Goal: Transaction & Acquisition: Purchase product/service

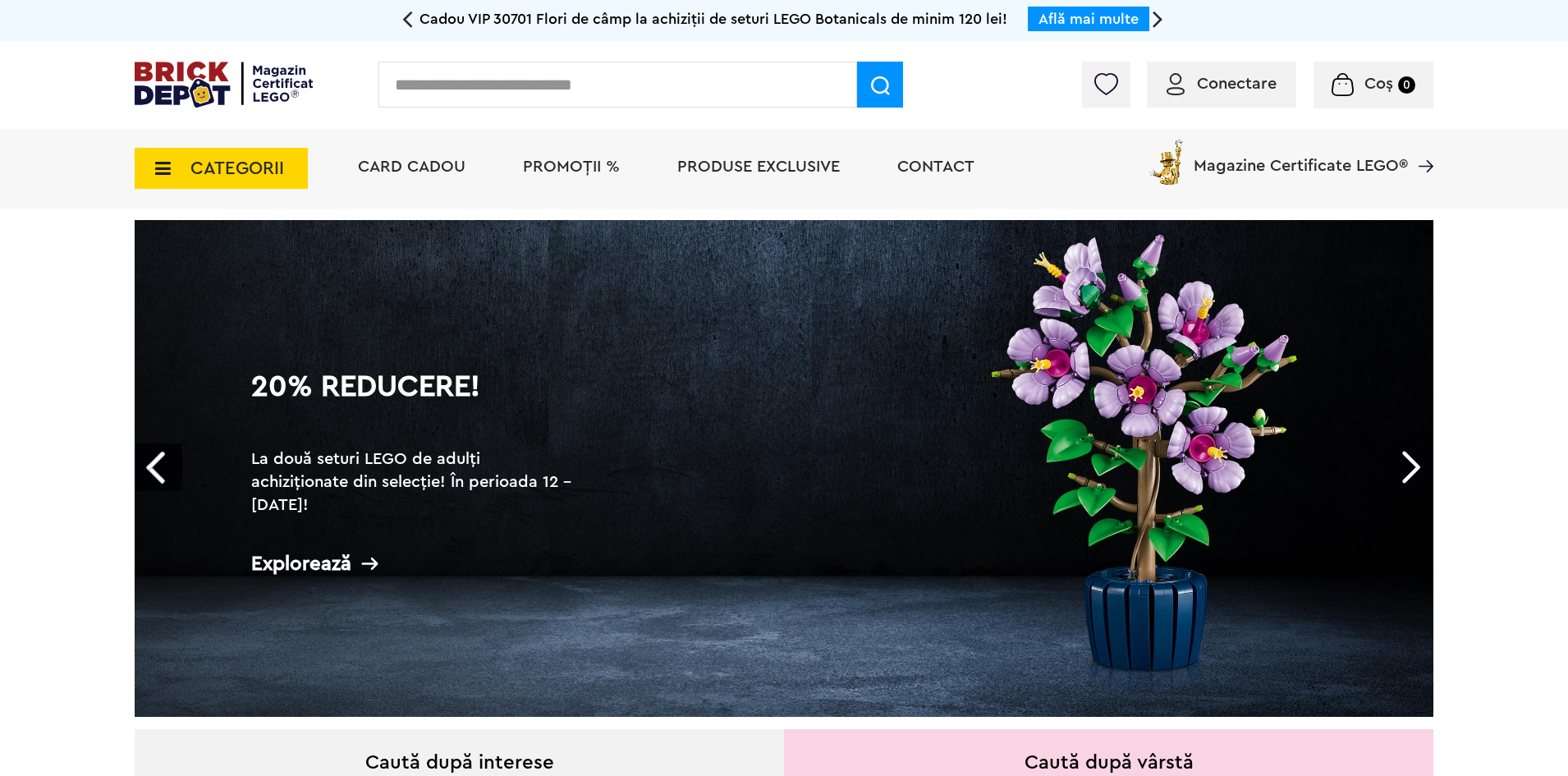
click at [152, 169] on icon at bounding box center [157, 168] width 25 height 18
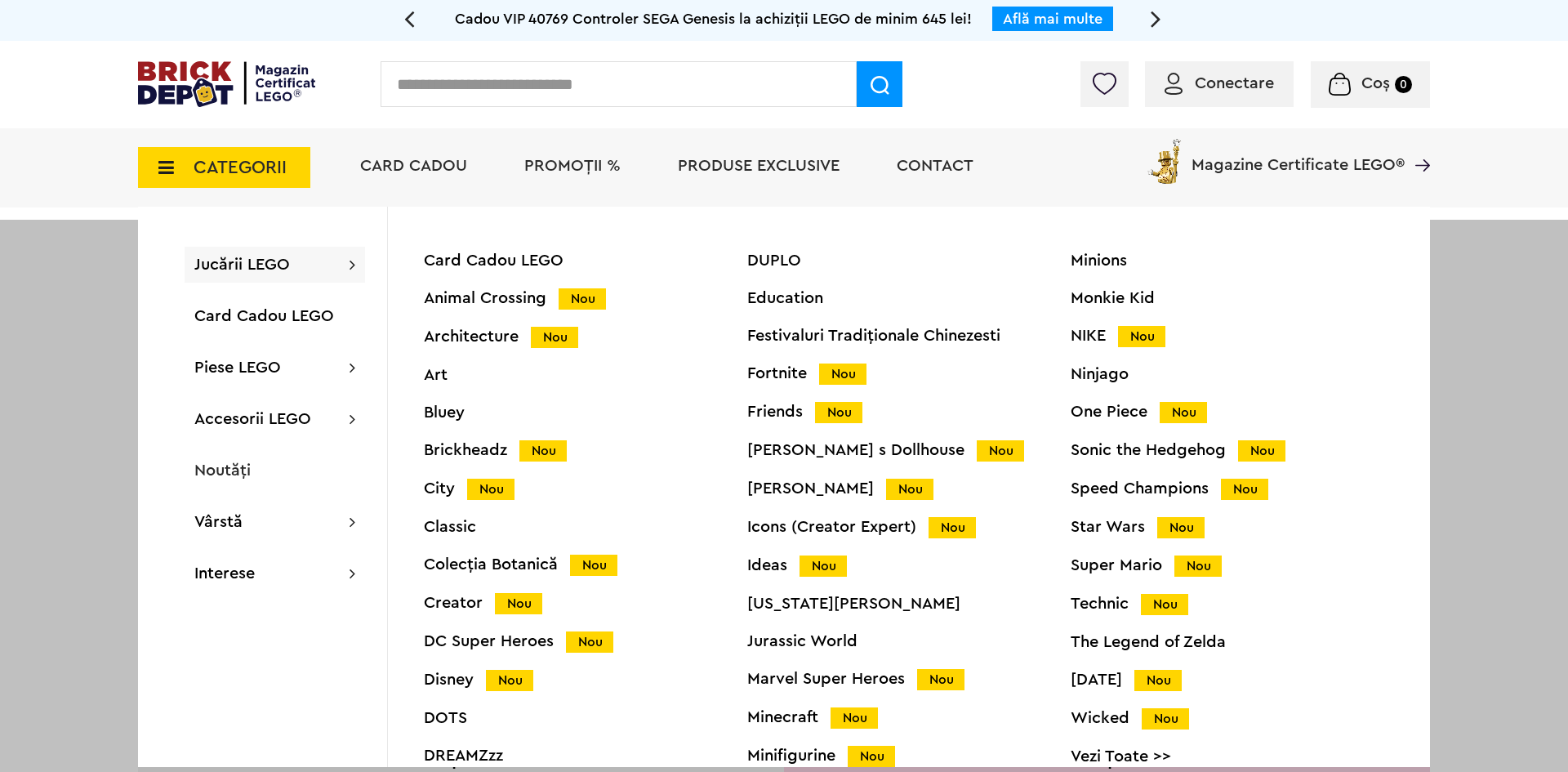
click at [1216, 89] on span "Conectare" at bounding box center [1234, 83] width 79 height 16
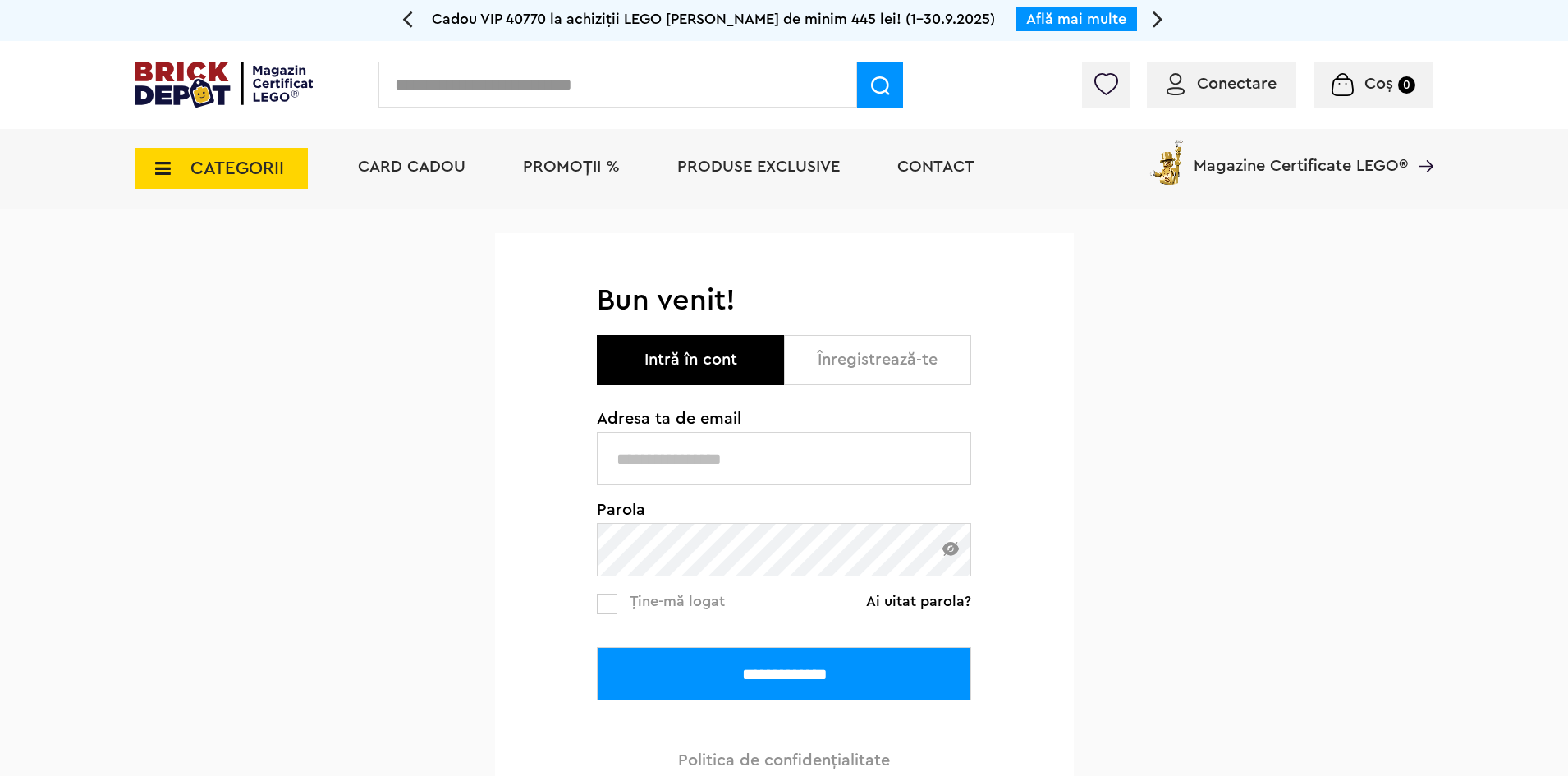
type input "********"
click at [742, 669] on input "**********" at bounding box center [784, 674] width 374 height 54
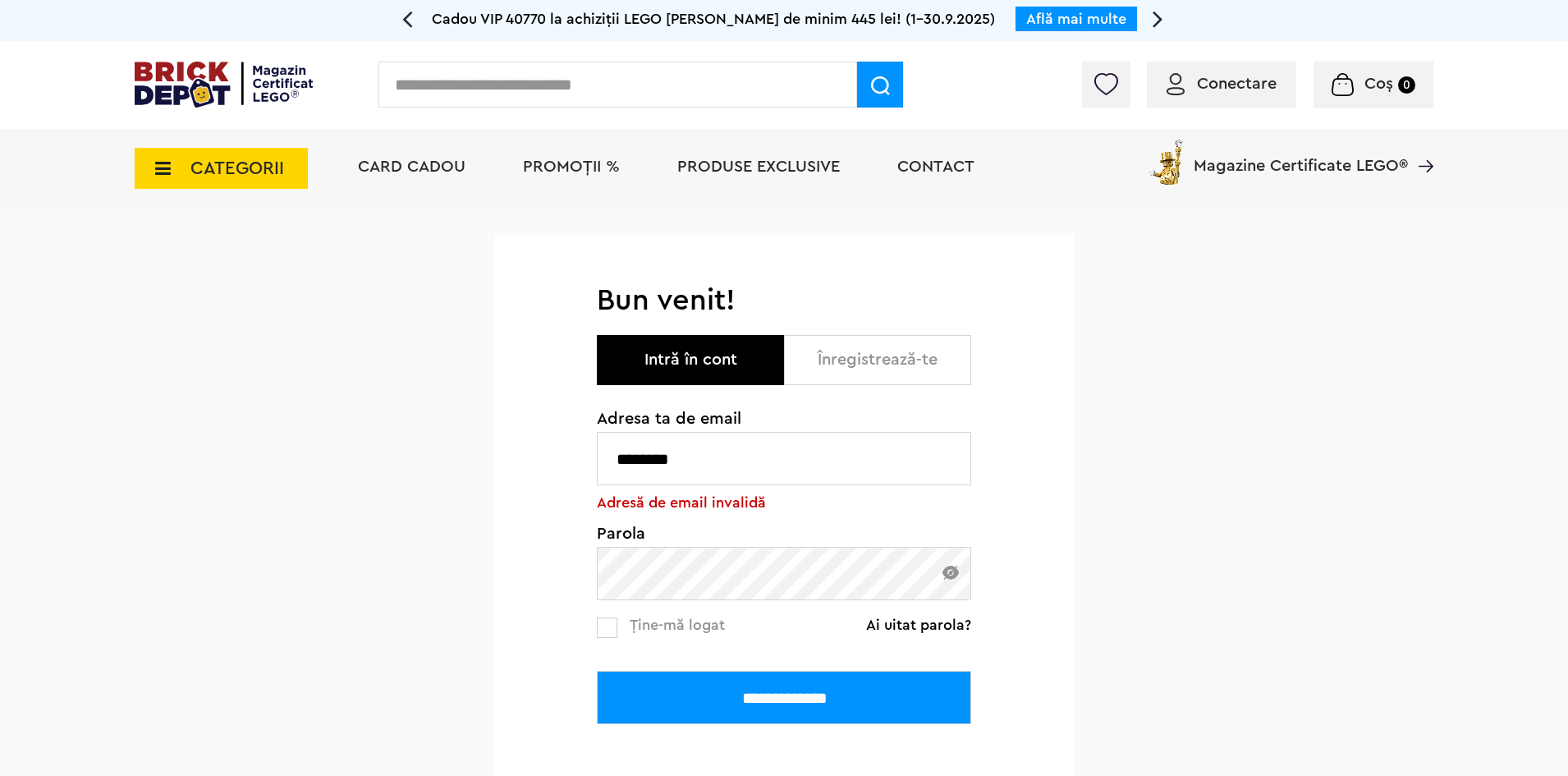
click at [762, 472] on input "********" at bounding box center [784, 459] width 374 height 54
type input "**********"
click at [547, 576] on div "**********" at bounding box center [784, 557] width 579 height 548
click at [597, 671] on input "**********" at bounding box center [784, 698] width 374 height 54
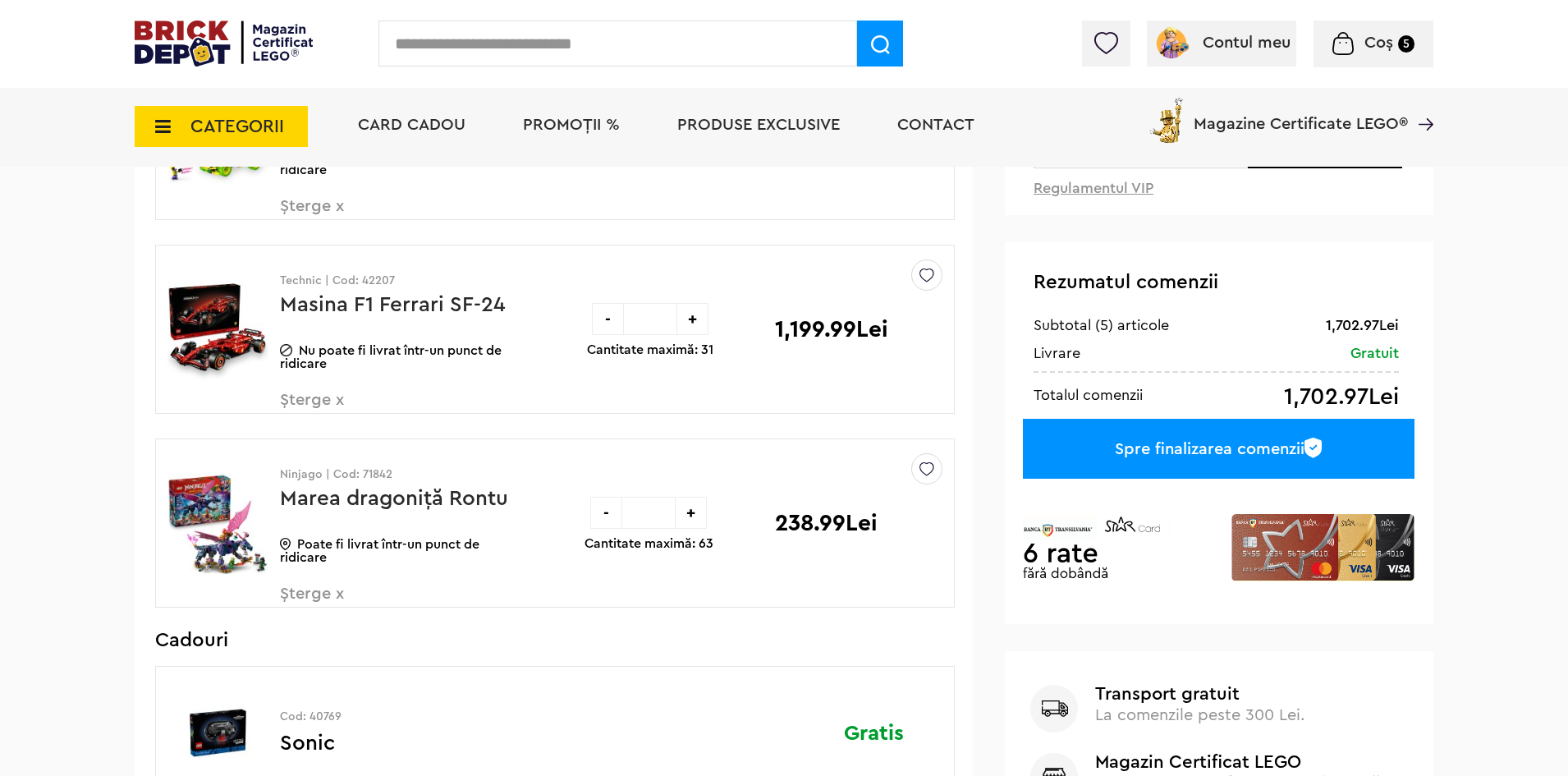
scroll to position [246, 0]
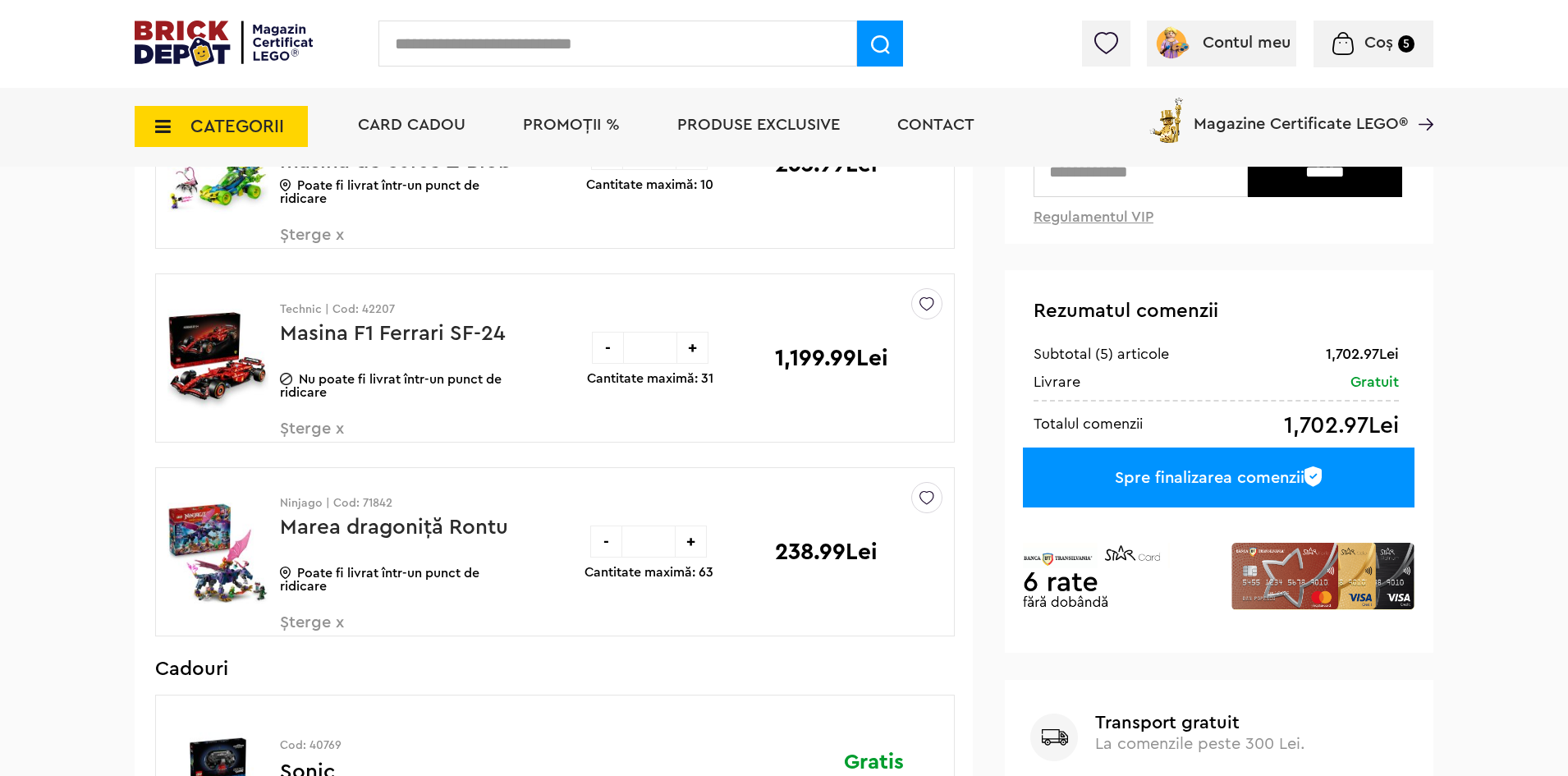
click at [599, 540] on div "-" at bounding box center [606, 541] width 32 height 32
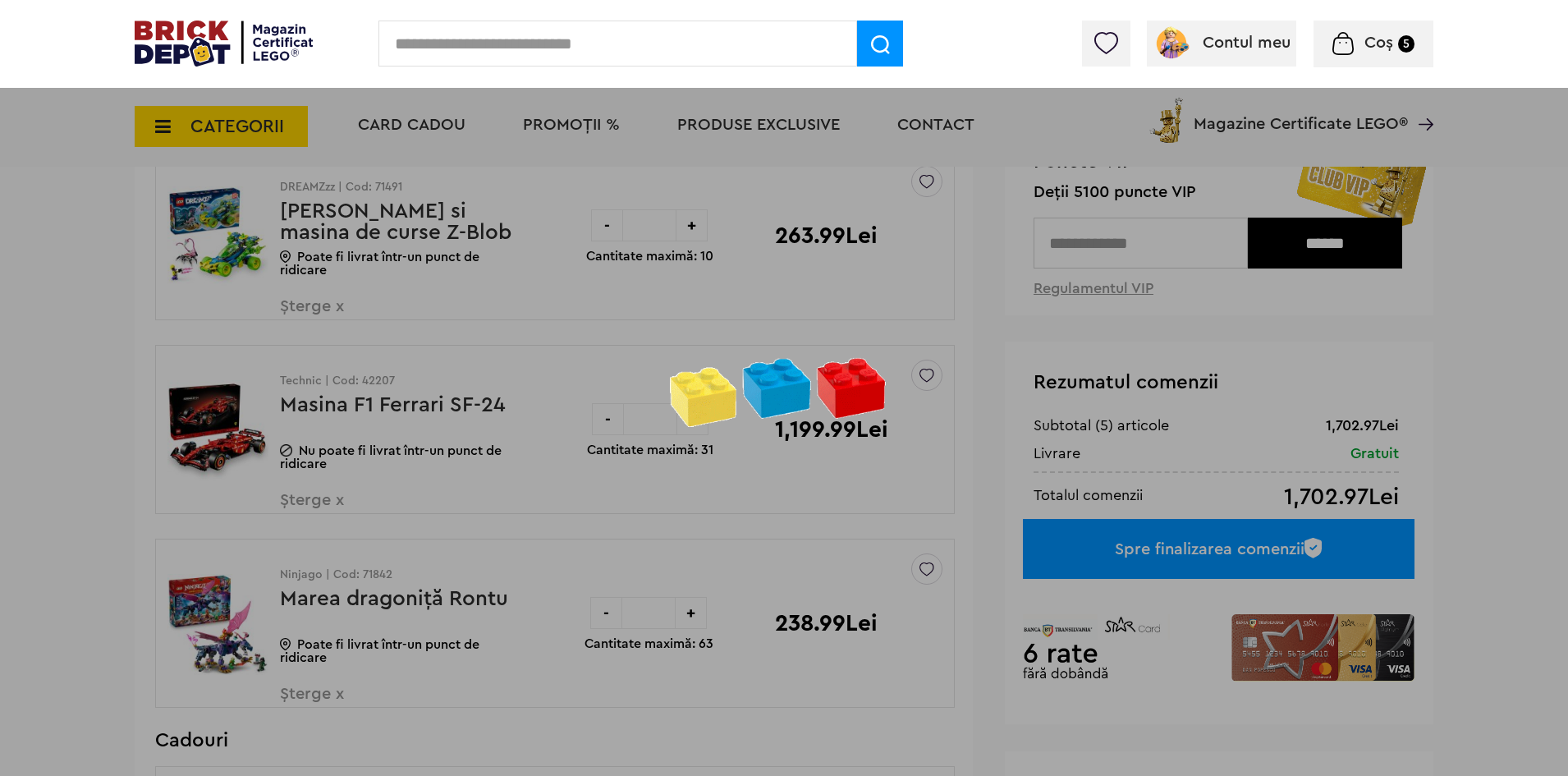
scroll to position [82, 0]
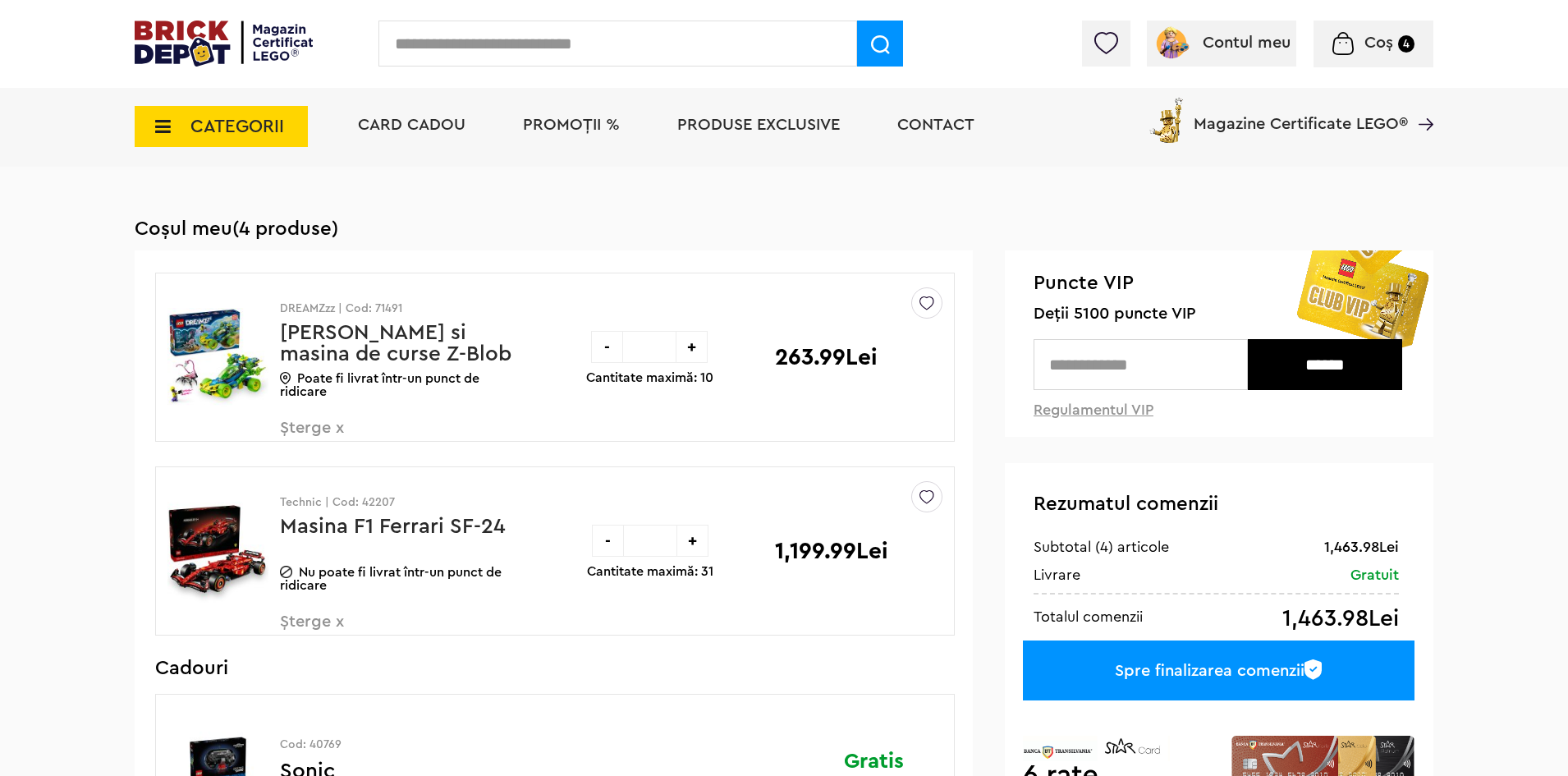
scroll to position [82, 0]
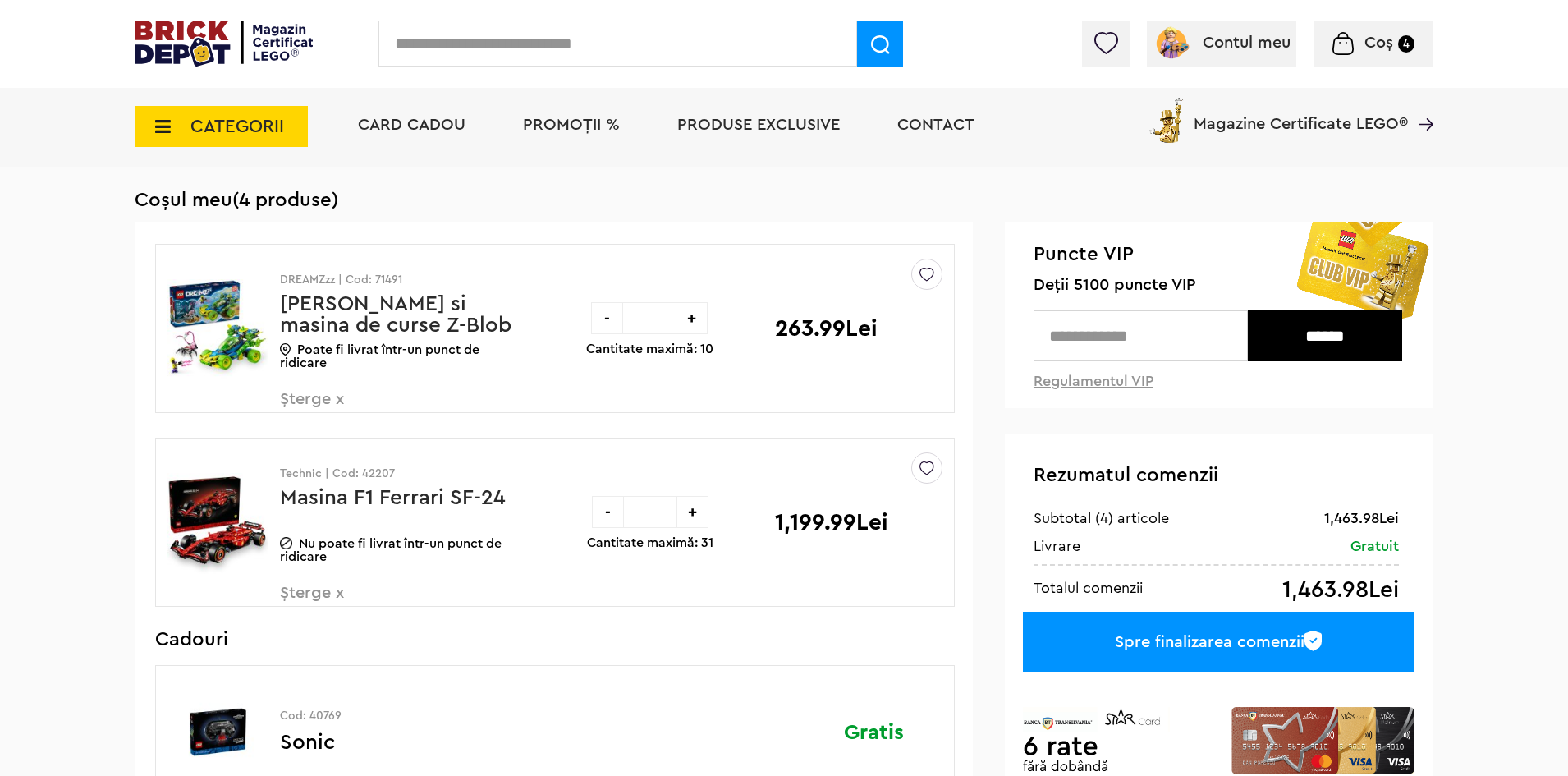
click at [600, 515] on div "-" at bounding box center [608, 512] width 32 height 32
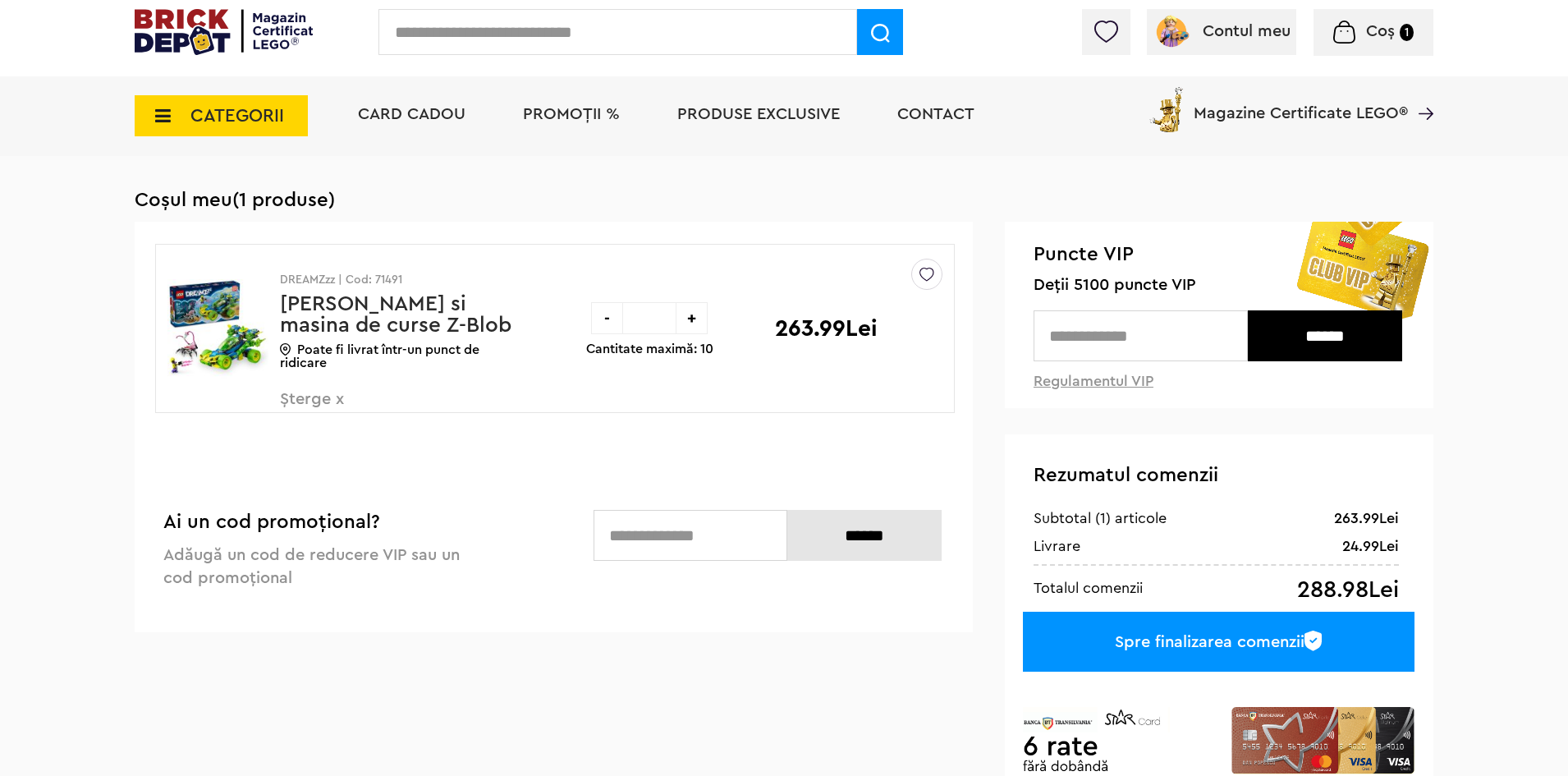
click at [604, 320] on div "-" at bounding box center [607, 319] width 32 height 32
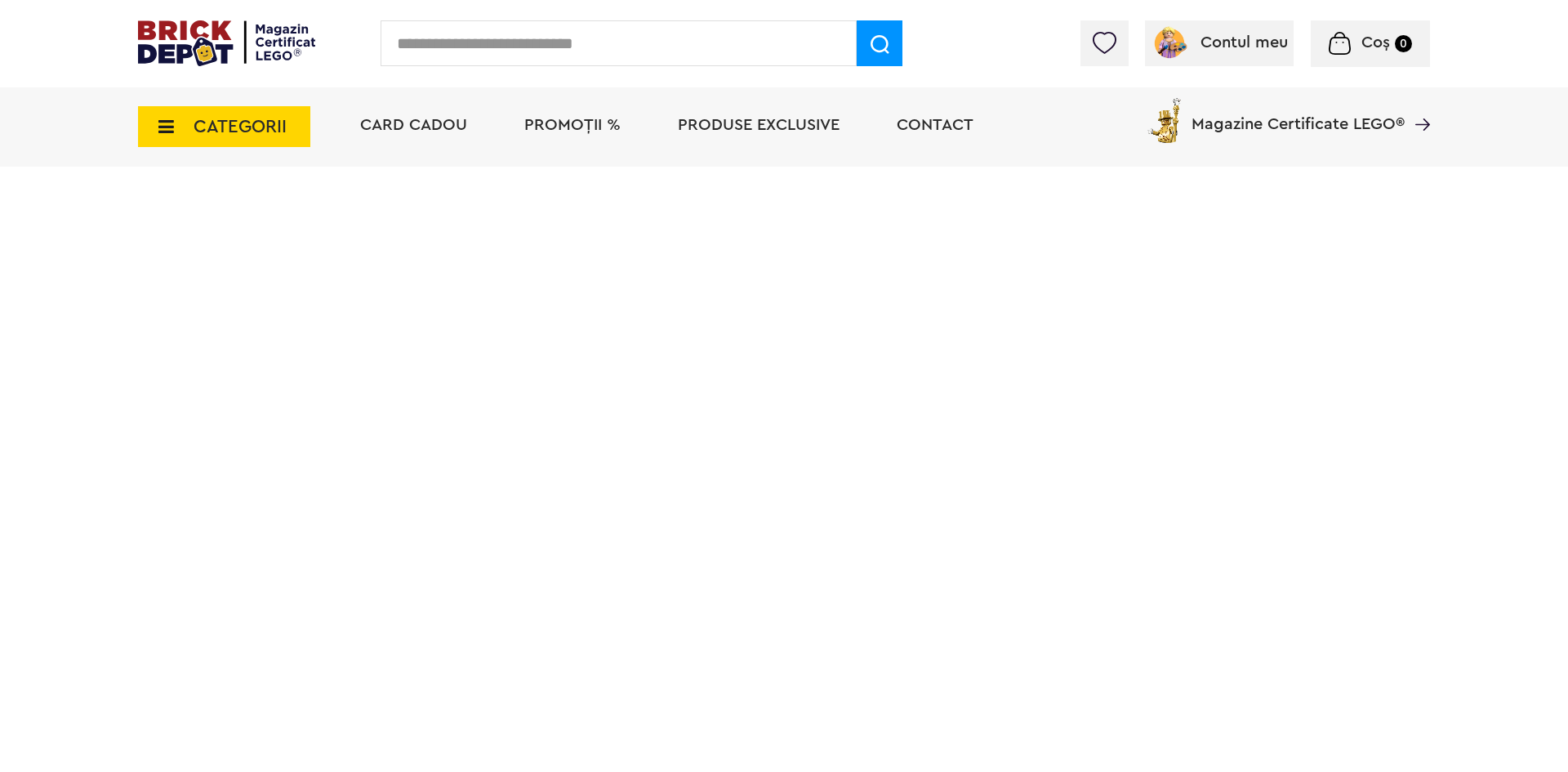
click at [137, 114] on div "CATEGORII Jucării LEGO Card Cadou LEGO Animal Crossing Nou Architecture Nou Art…" at bounding box center [784, 126] width 1568 height 79
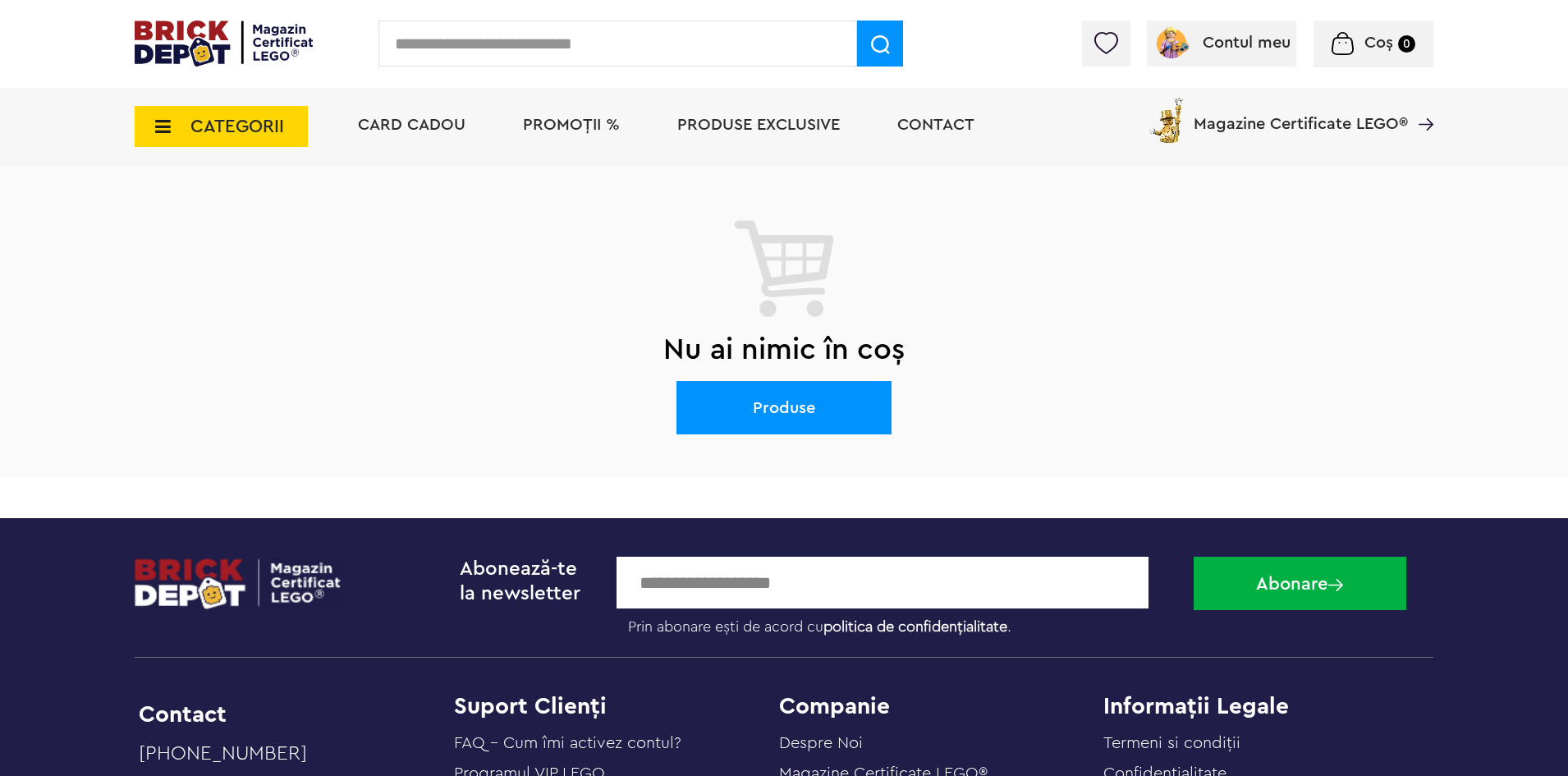
scroll to position [53, 0]
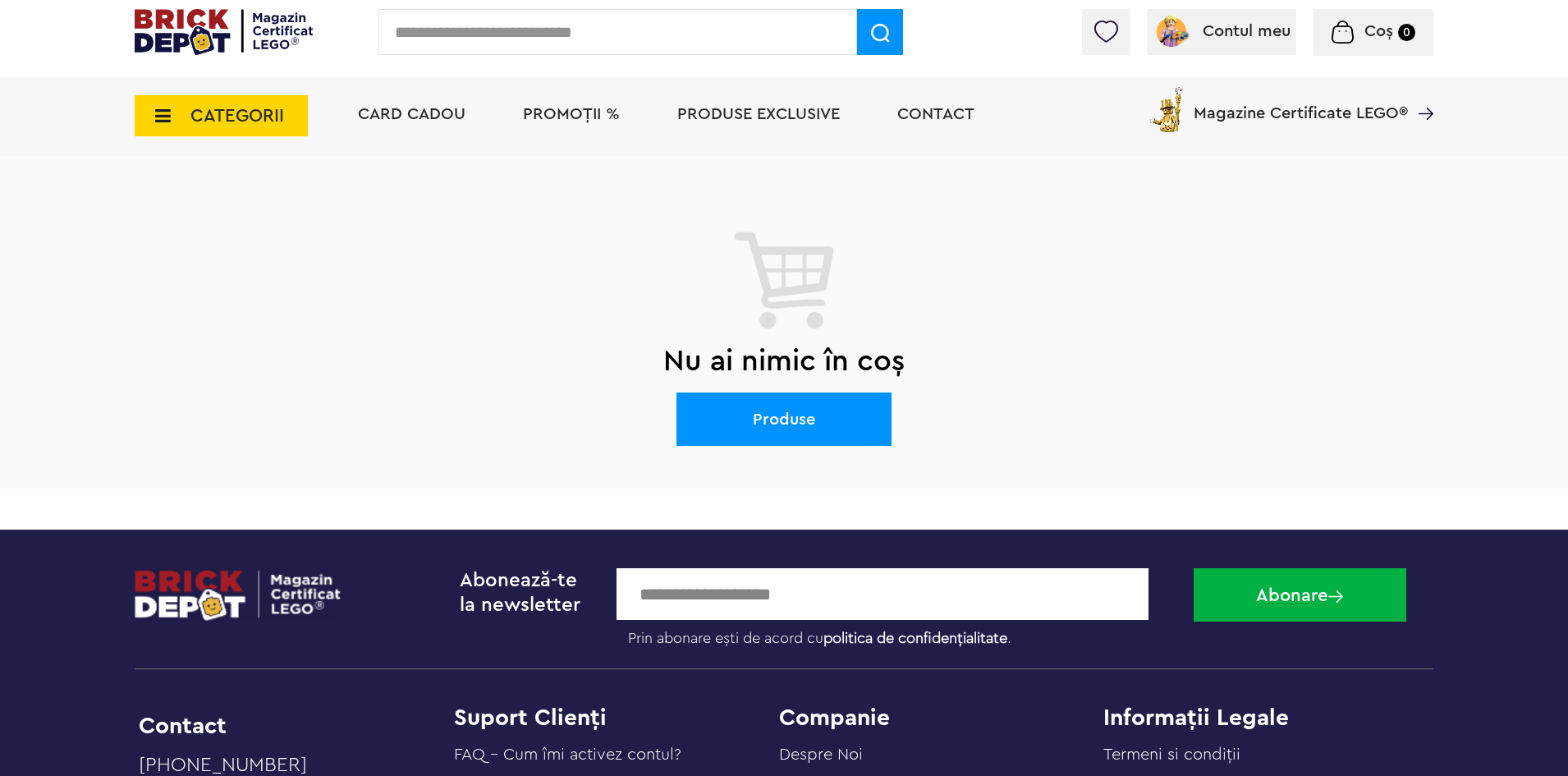
click at [165, 128] on span "CATEGORII" at bounding box center [222, 115] width 174 height 41
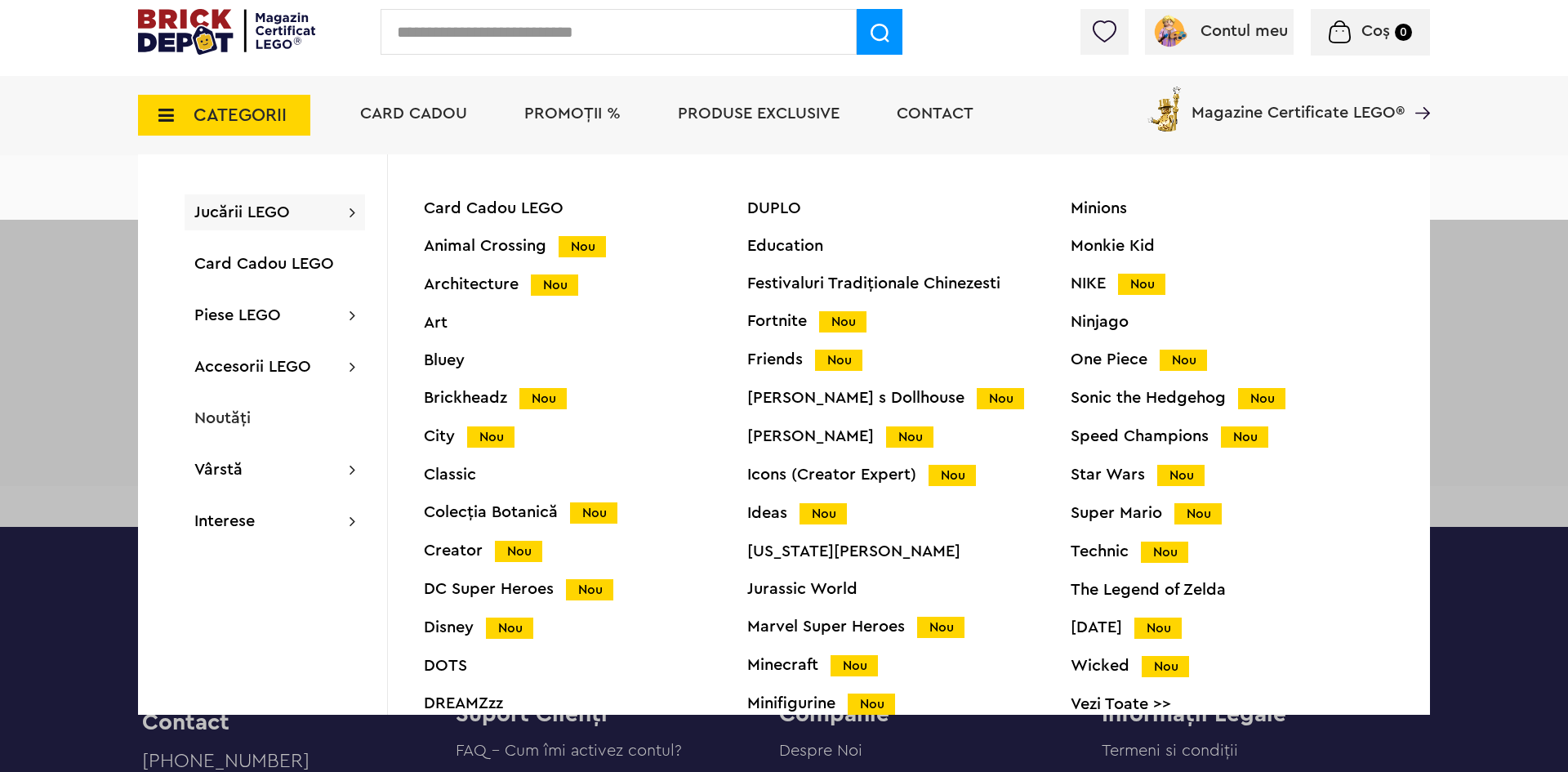
click at [809, 437] on div "Harry Potter Nou" at bounding box center [909, 436] width 323 height 17
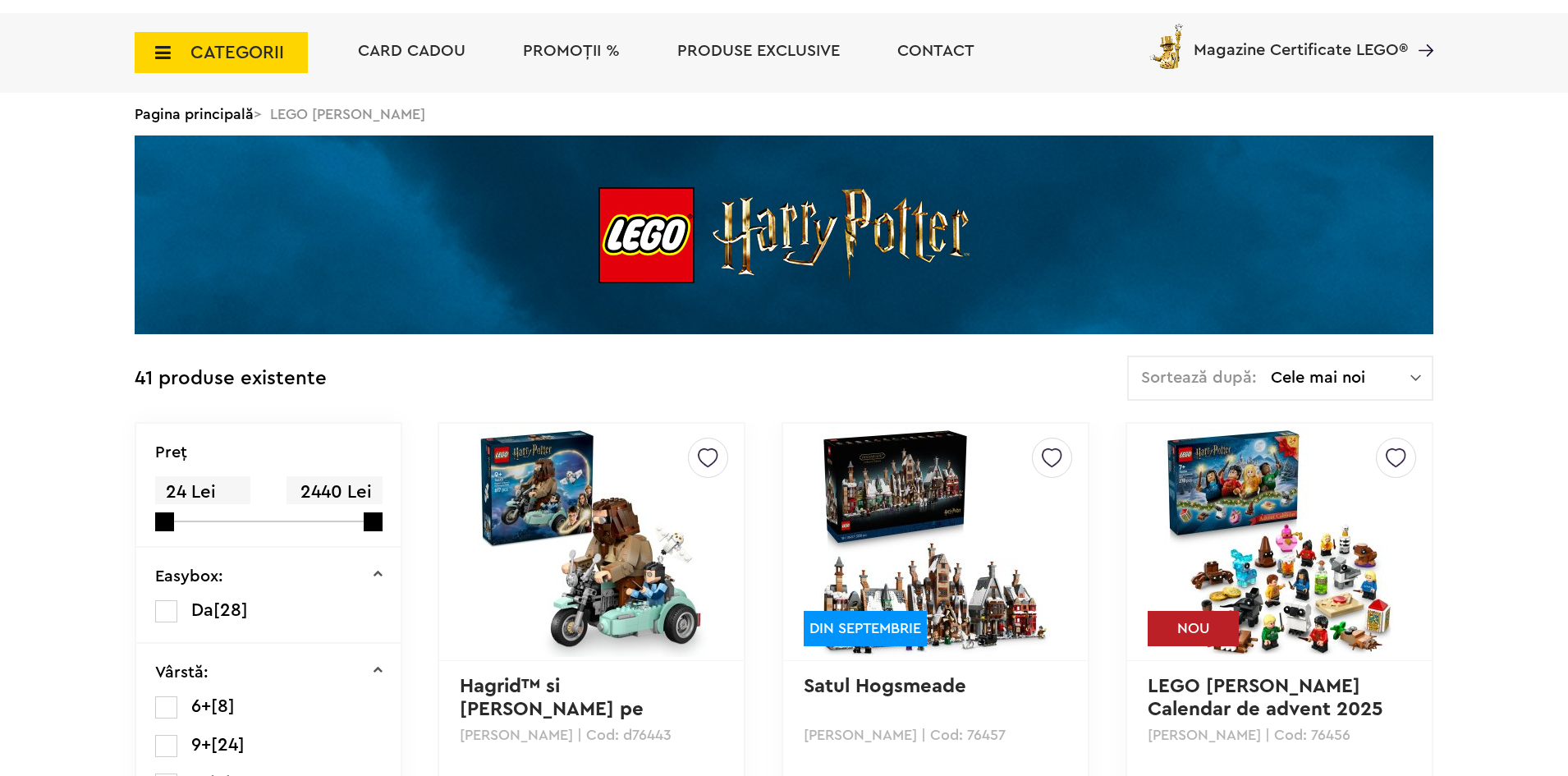
scroll to position [328, 0]
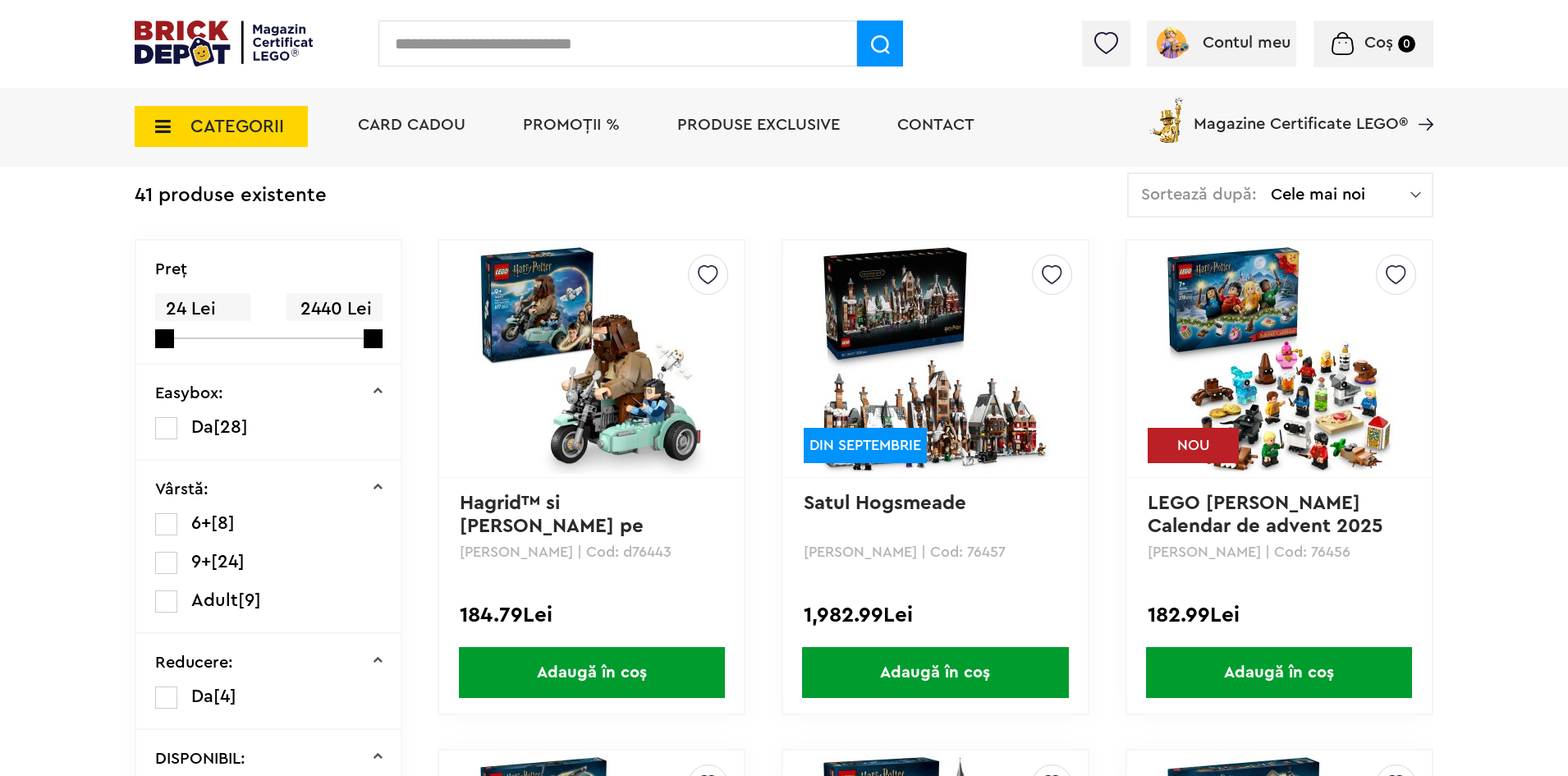
click at [926, 688] on span "Adaugă în coș" at bounding box center [935, 672] width 266 height 51
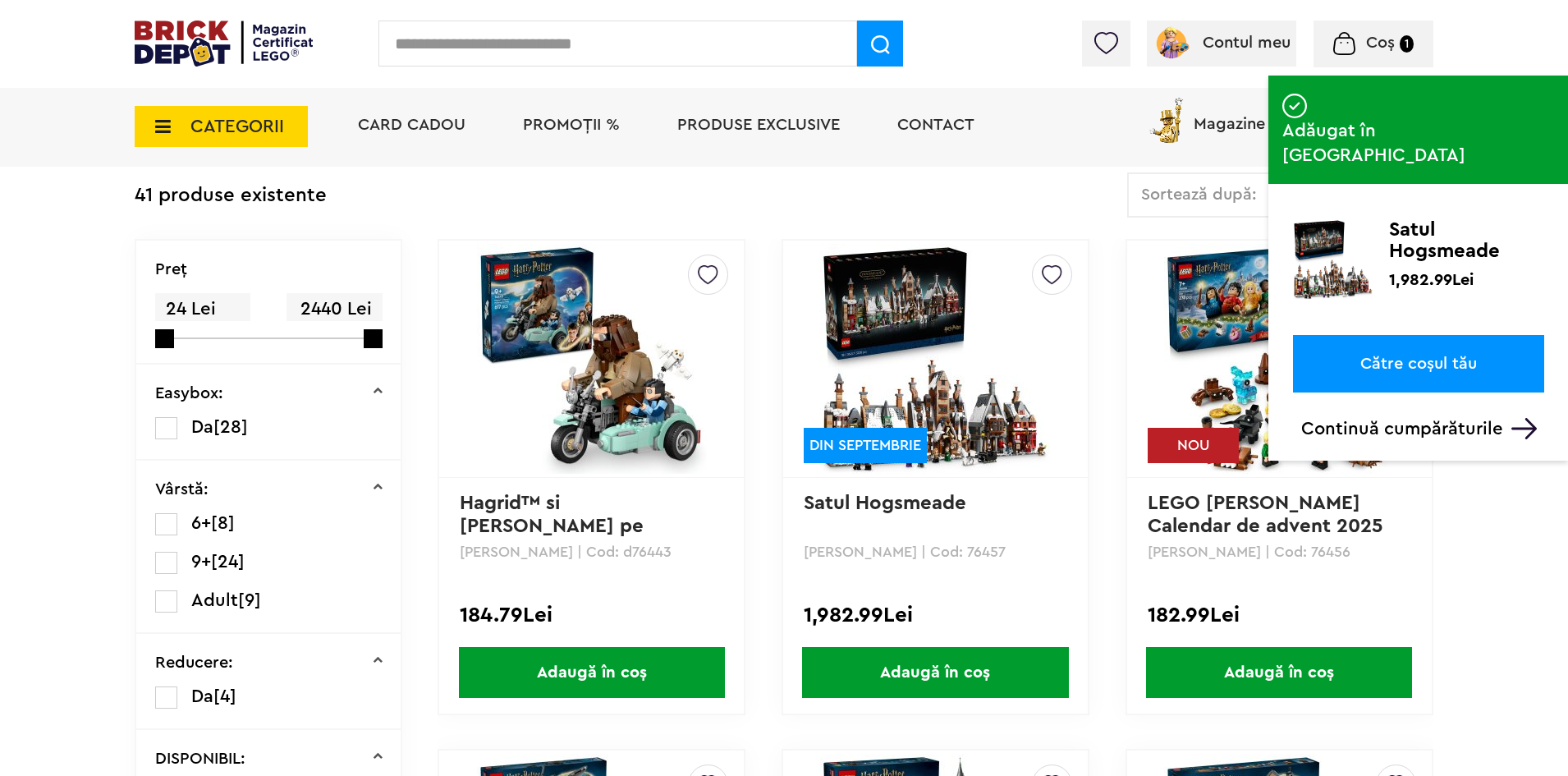
click at [1384, 335] on link "Către coșul tău" at bounding box center [1418, 363] width 251 height 57
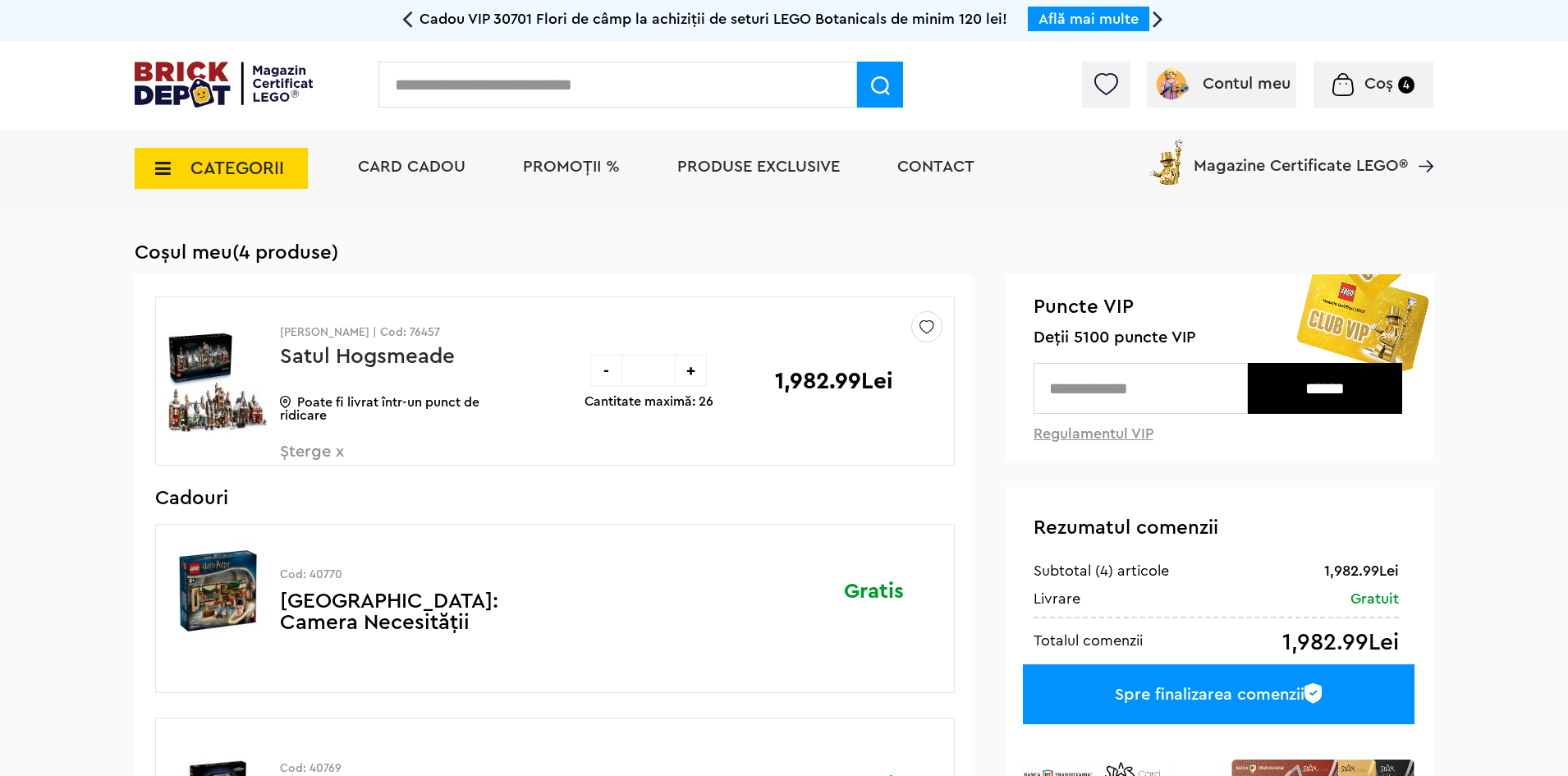
click at [604, 372] on div "-" at bounding box center [606, 371] width 32 height 32
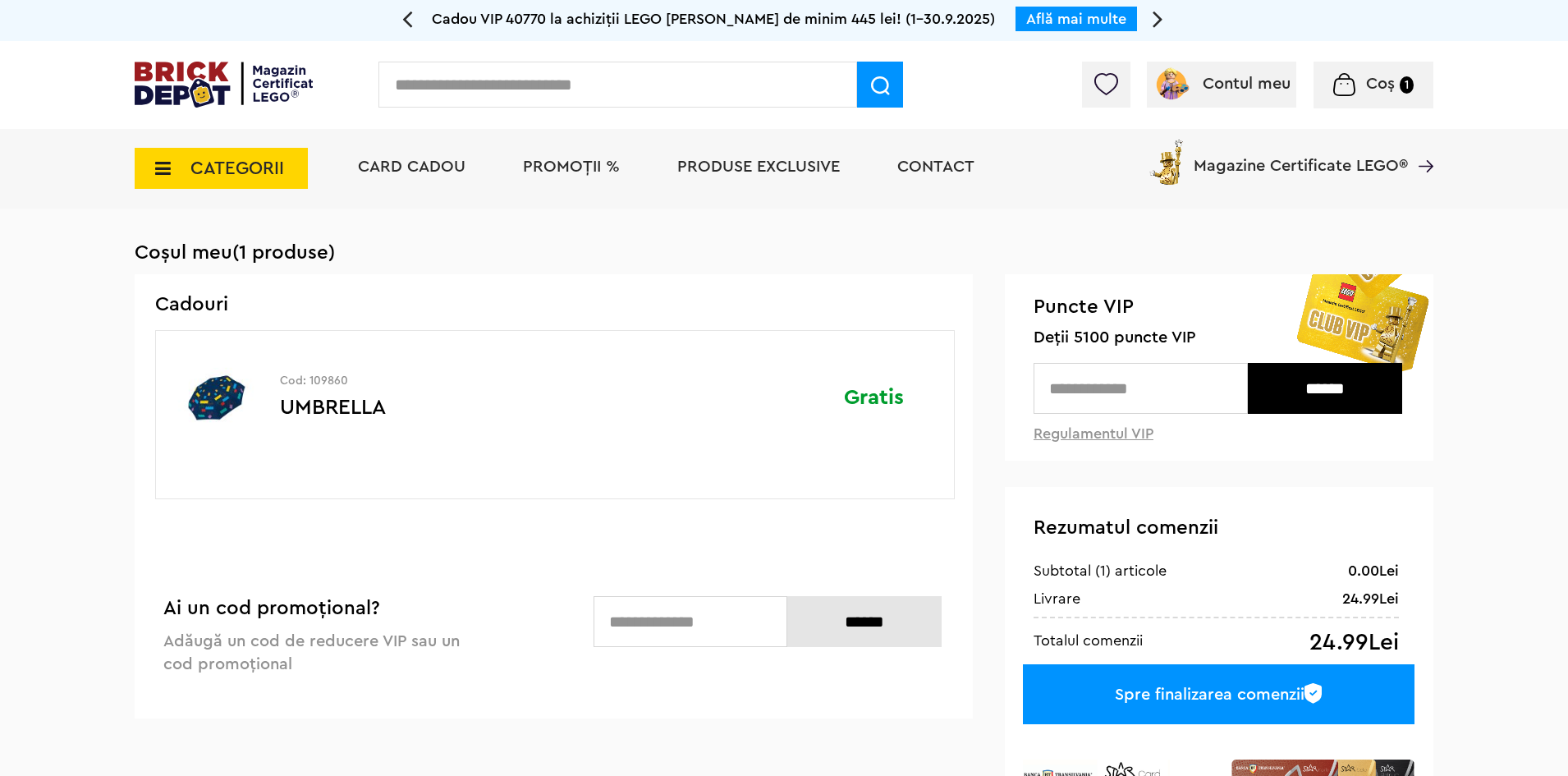
click at [170, 159] on span "CATEGORII" at bounding box center [222, 168] width 174 height 41
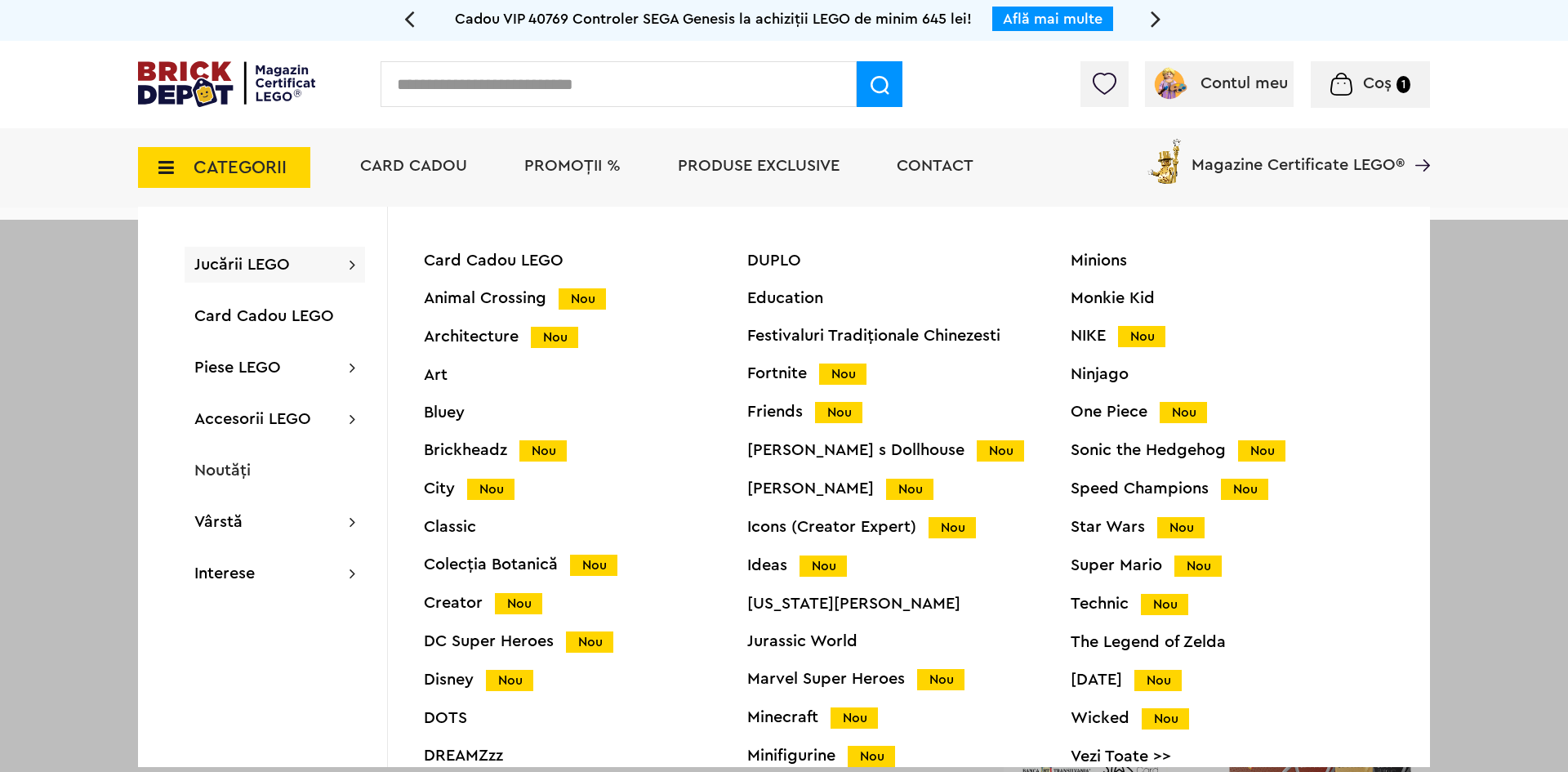
click at [470, 435] on div "Card Cadou LEGO Animal Crossing Nou Architecture Nou Art Bluey Brickheadz Nou C…" at bounding box center [585, 519] width 323 height 532
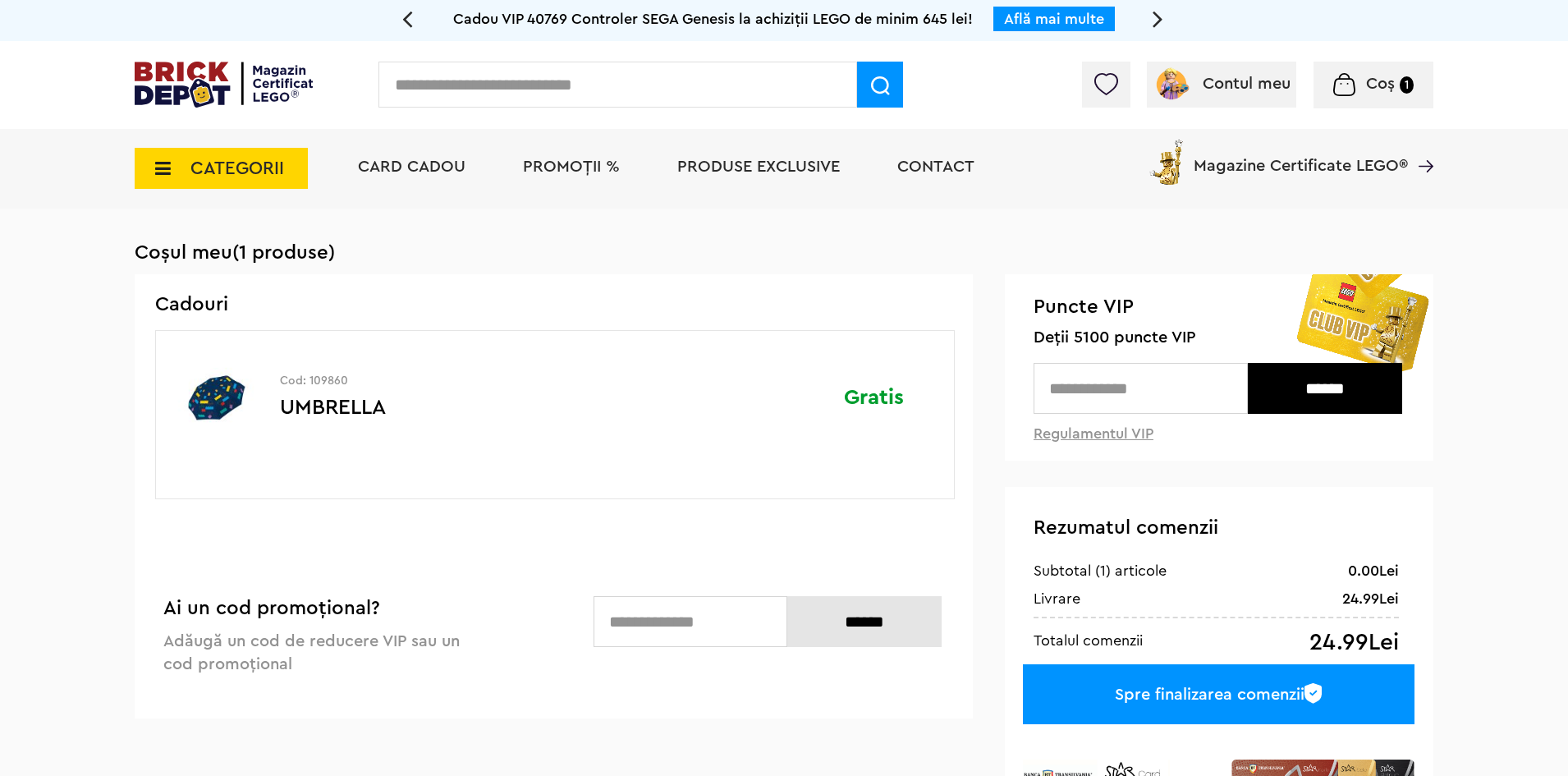
drag, startPoint x: 174, startPoint y: 164, endPoint x: 174, endPoint y: 184, distance: 20.0
click at [174, 184] on span "CATEGORII" at bounding box center [222, 168] width 174 height 41
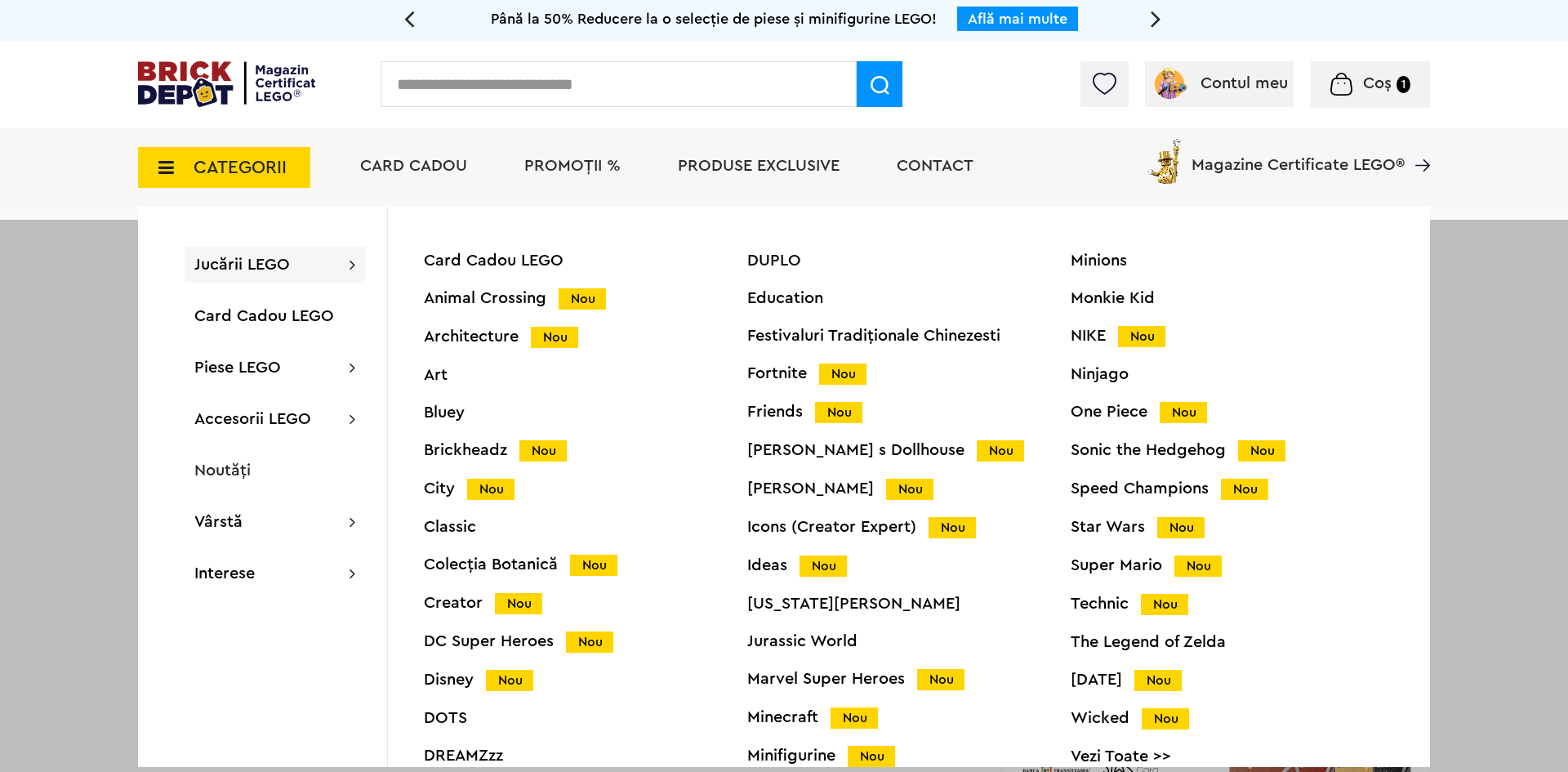
click at [443, 452] on div "Brickheadz Nou" at bounding box center [585, 450] width 323 height 17
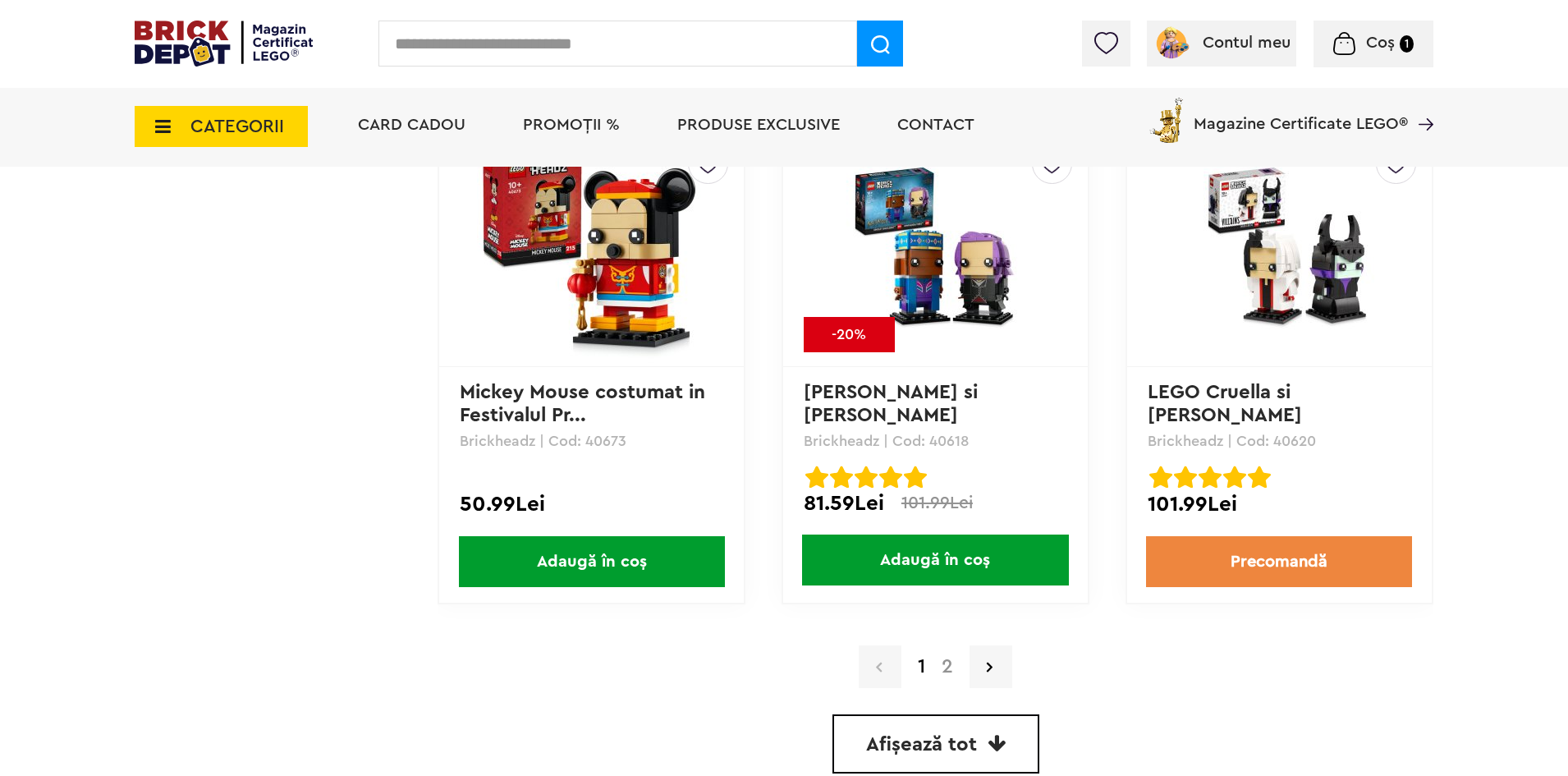
scroll to position [4600, 0]
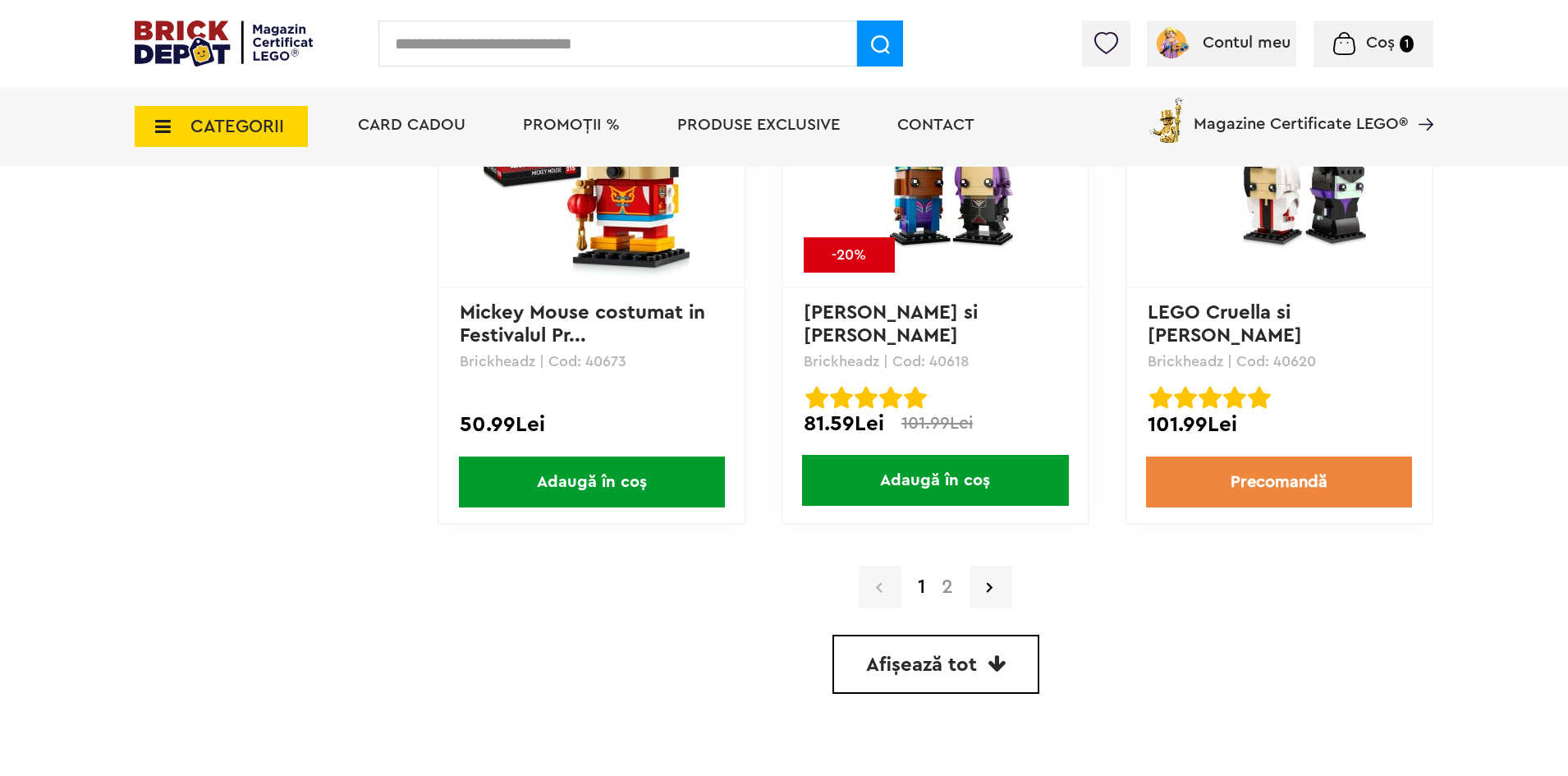
click at [943, 585] on link "2" at bounding box center [946, 587] width 28 height 20
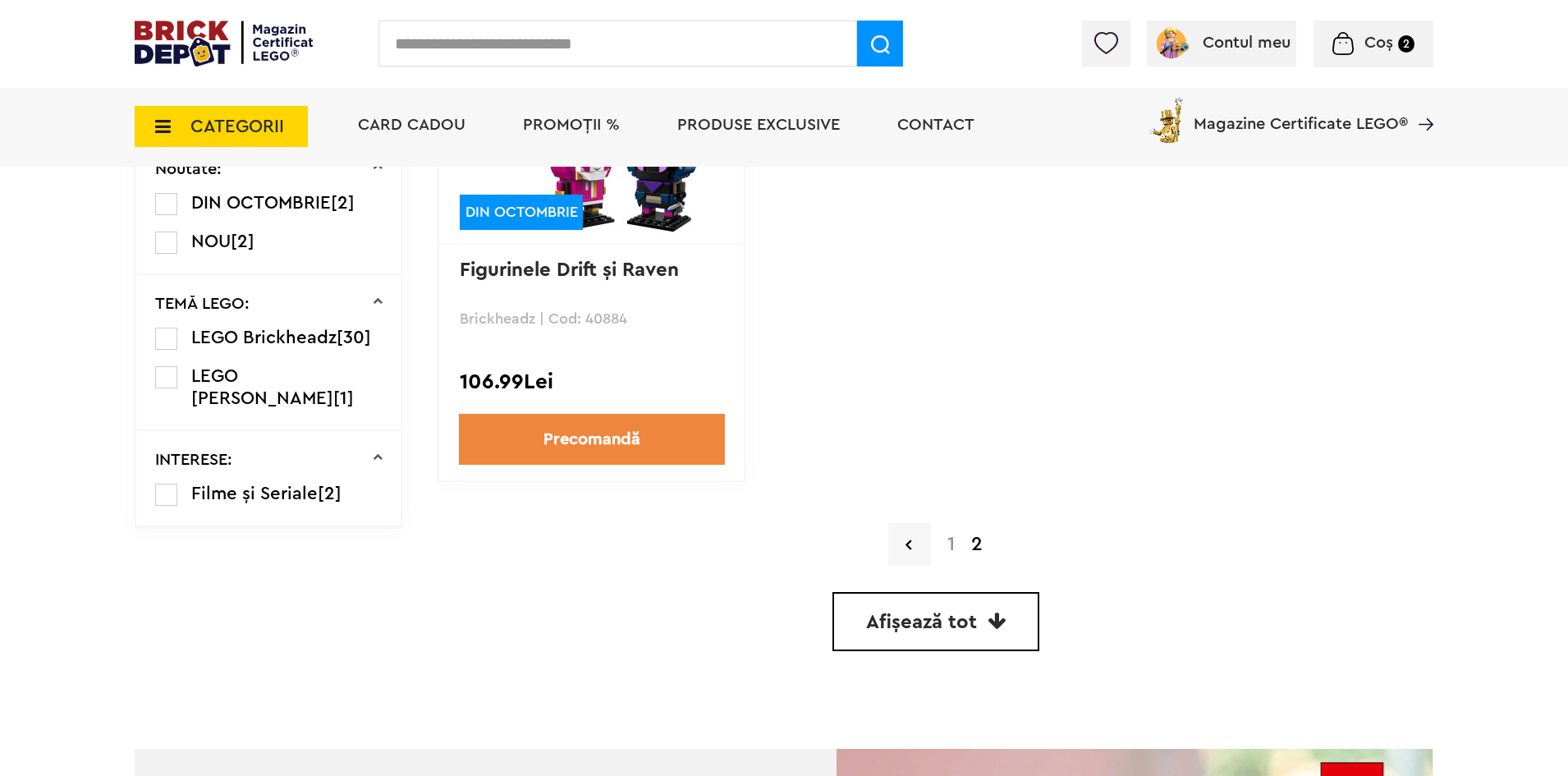
scroll to position [1232, 0]
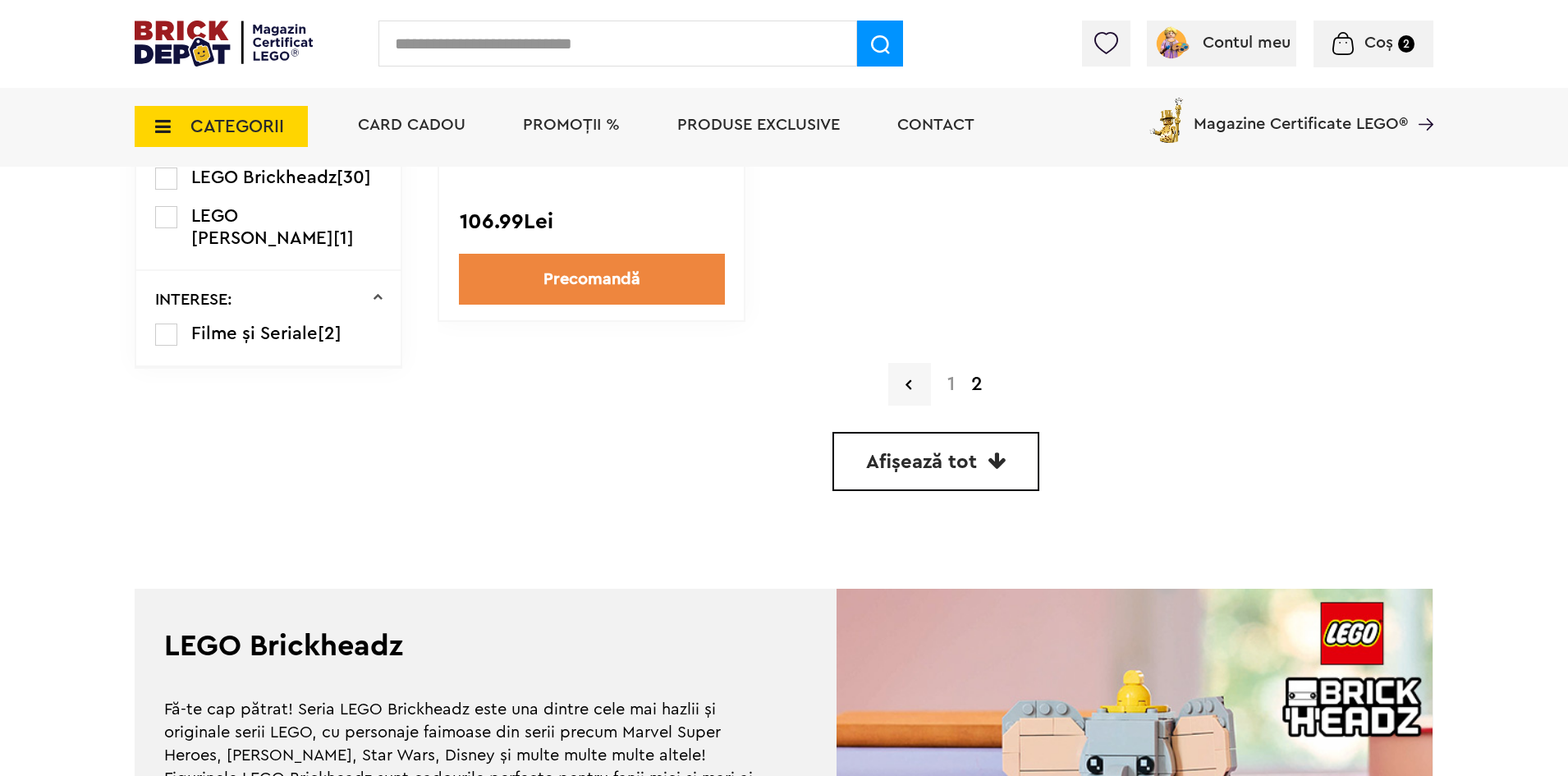
click at [945, 386] on link "1" at bounding box center [951, 384] width 24 height 20
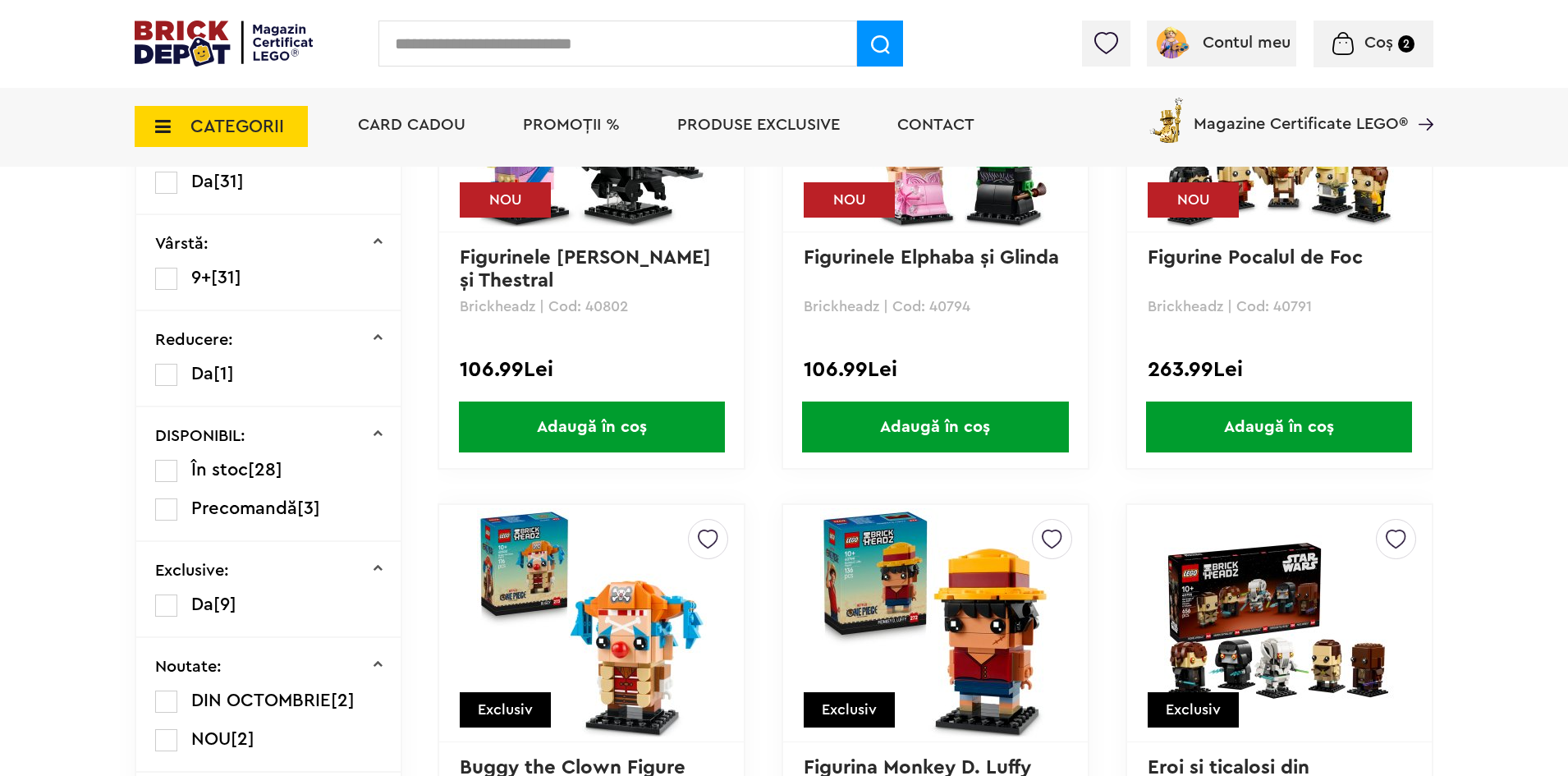
scroll to position [575, 0]
click at [1335, 434] on span "Adaugă în coș" at bounding box center [1278, 426] width 266 height 51
click at [1368, 47] on span "Coș" at bounding box center [1378, 43] width 29 height 16
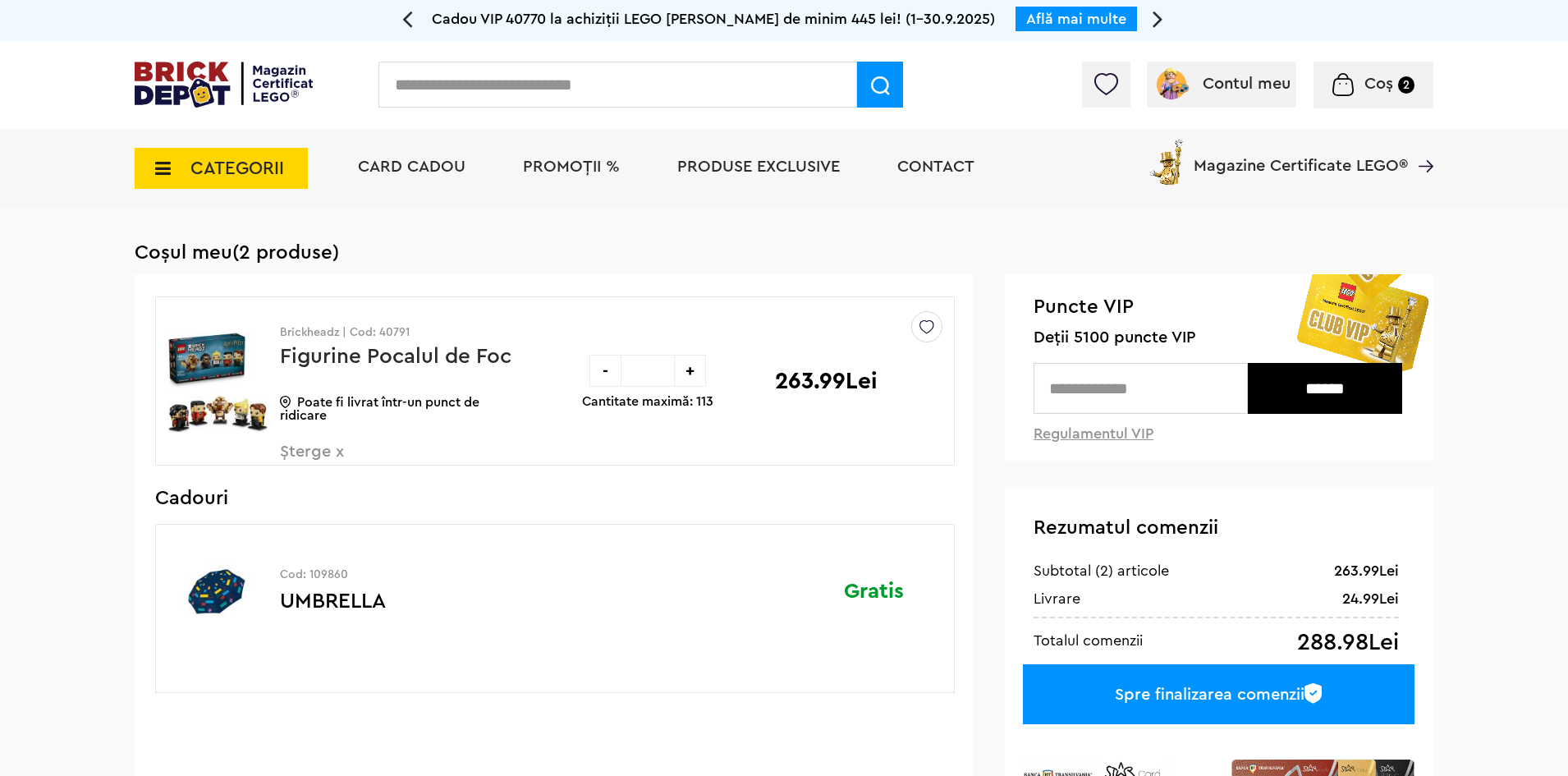
click at [686, 370] on div "+" at bounding box center [690, 371] width 32 height 32
type input "*"
click at [696, 371] on div "+" at bounding box center [690, 371] width 32 height 32
type input "*"
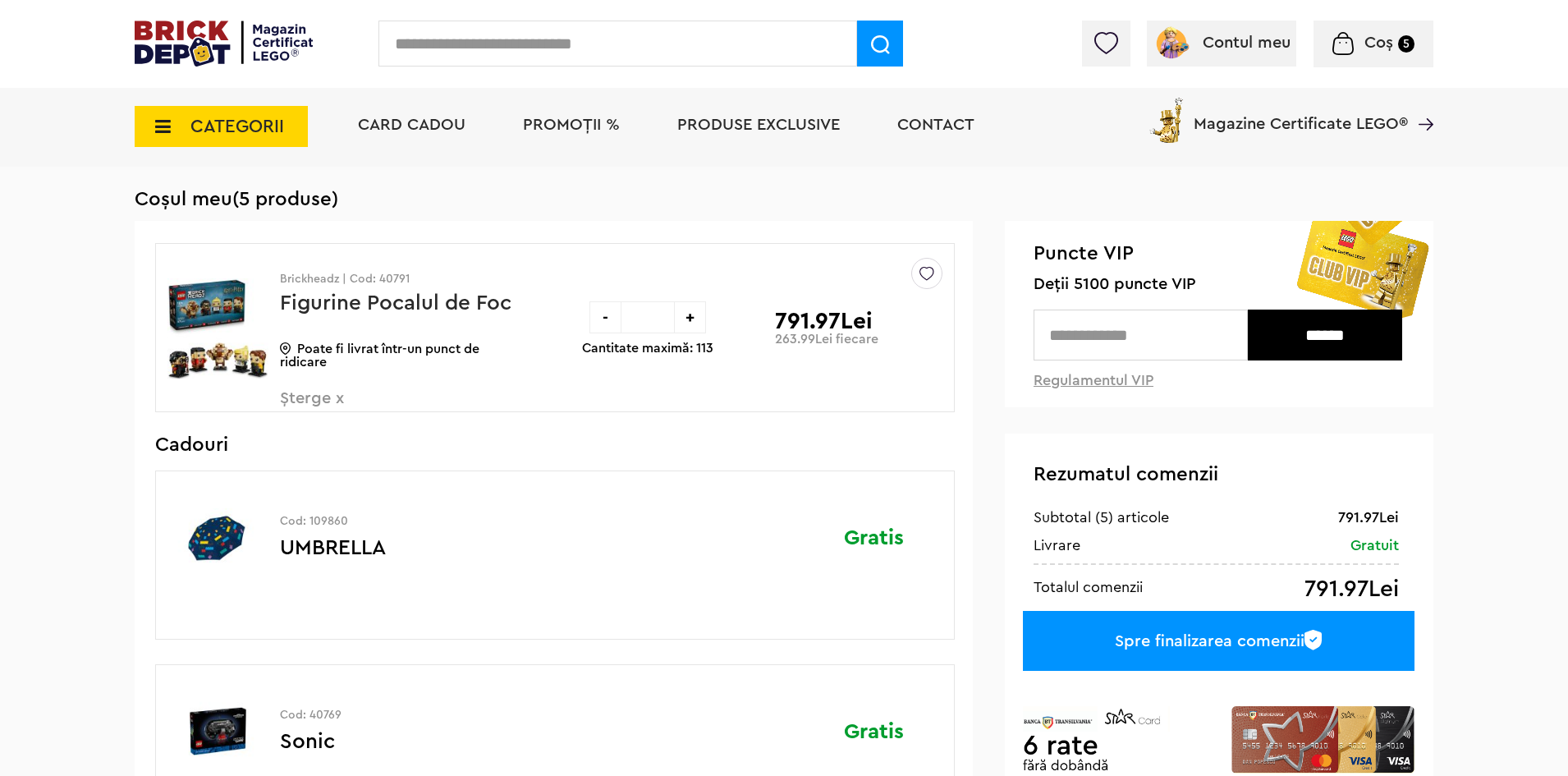
scroll to position [82, 0]
click at [605, 329] on div "-" at bounding box center [606, 319] width 32 height 32
